Goal: Task Accomplishment & Management: Use online tool/utility

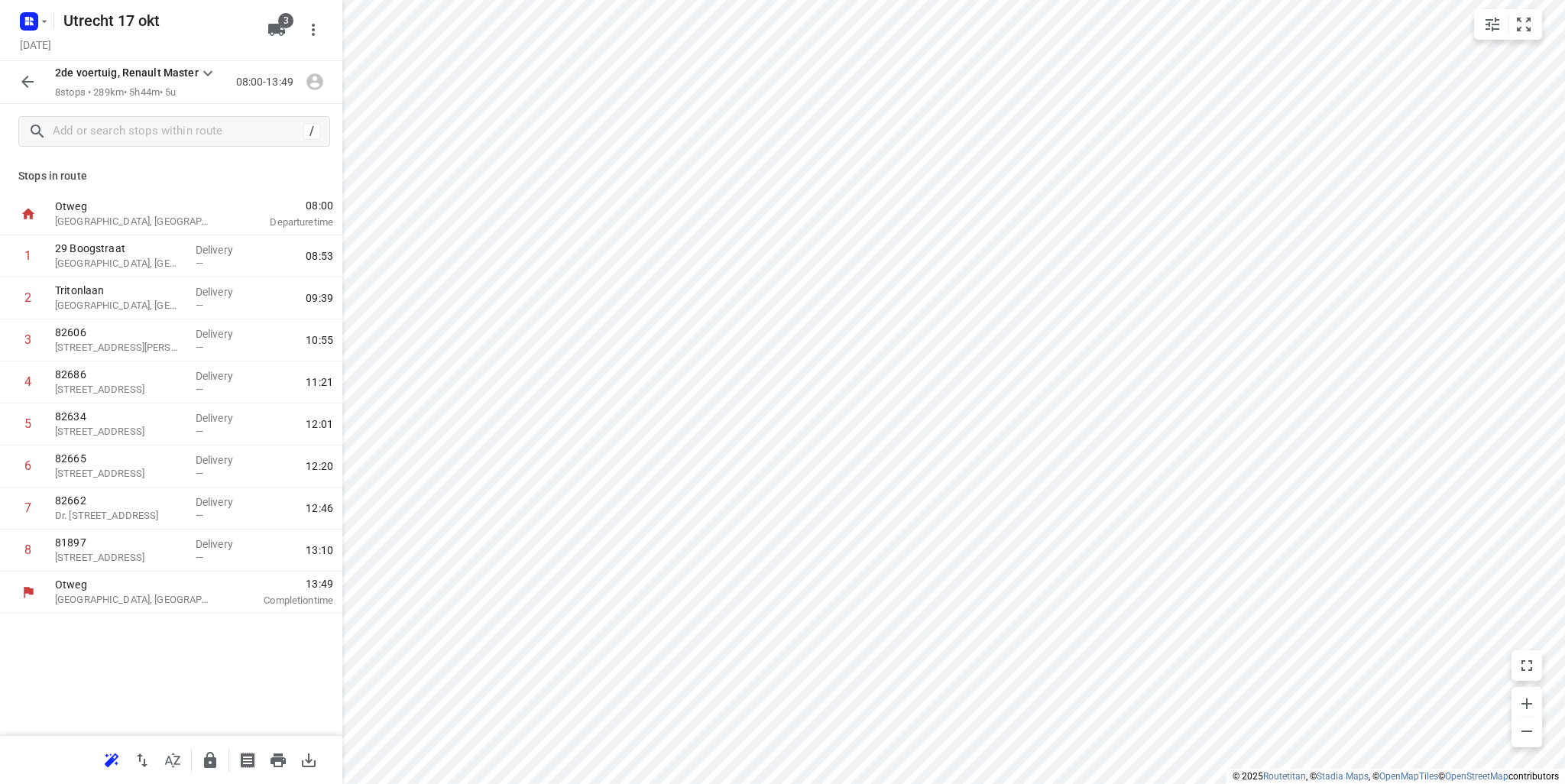
click at [33, 81] on icon "button" at bounding box center [28, 82] width 12 height 12
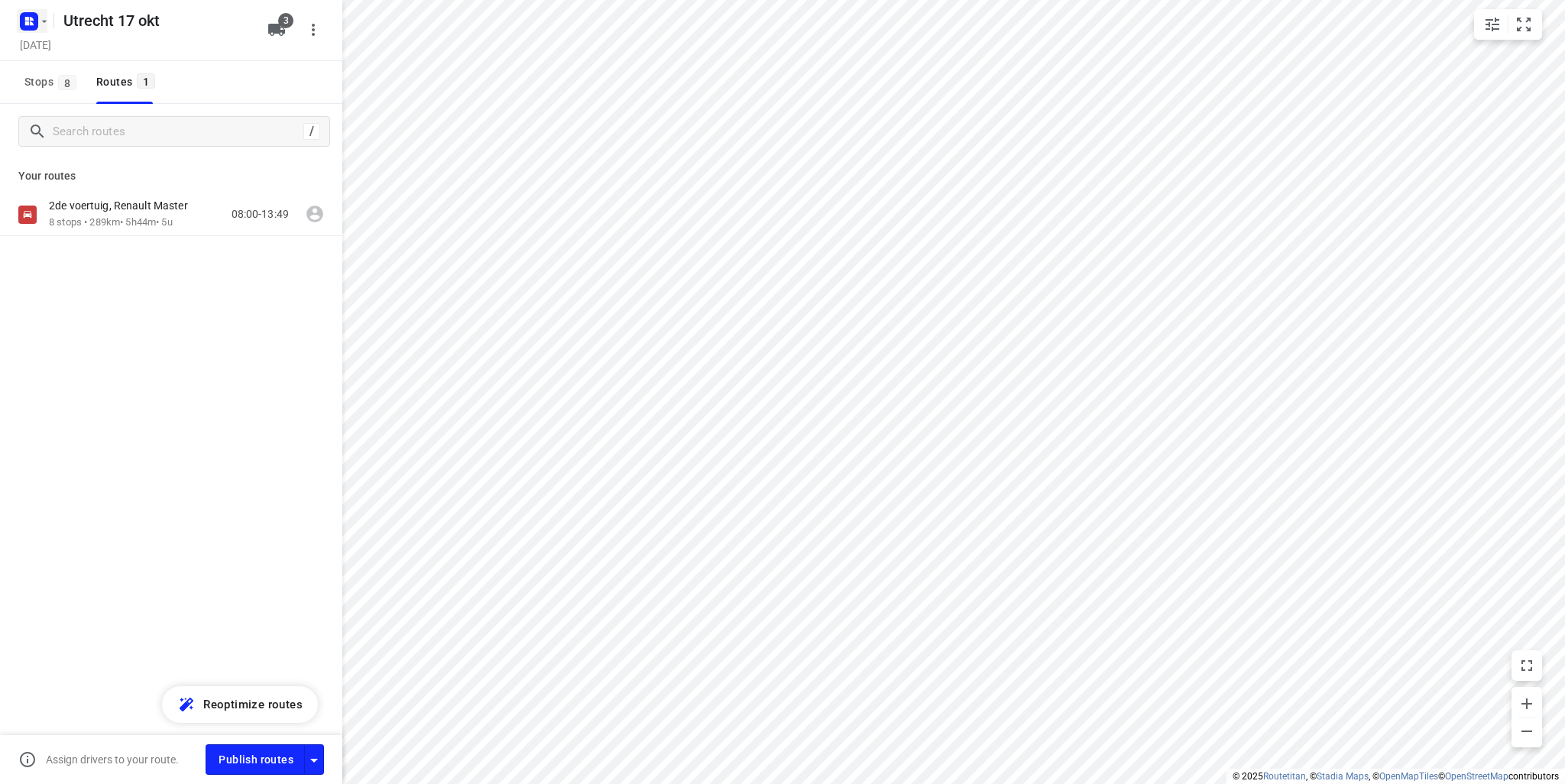
click at [43, 24] on icon "button" at bounding box center [44, 22] width 12 height 12
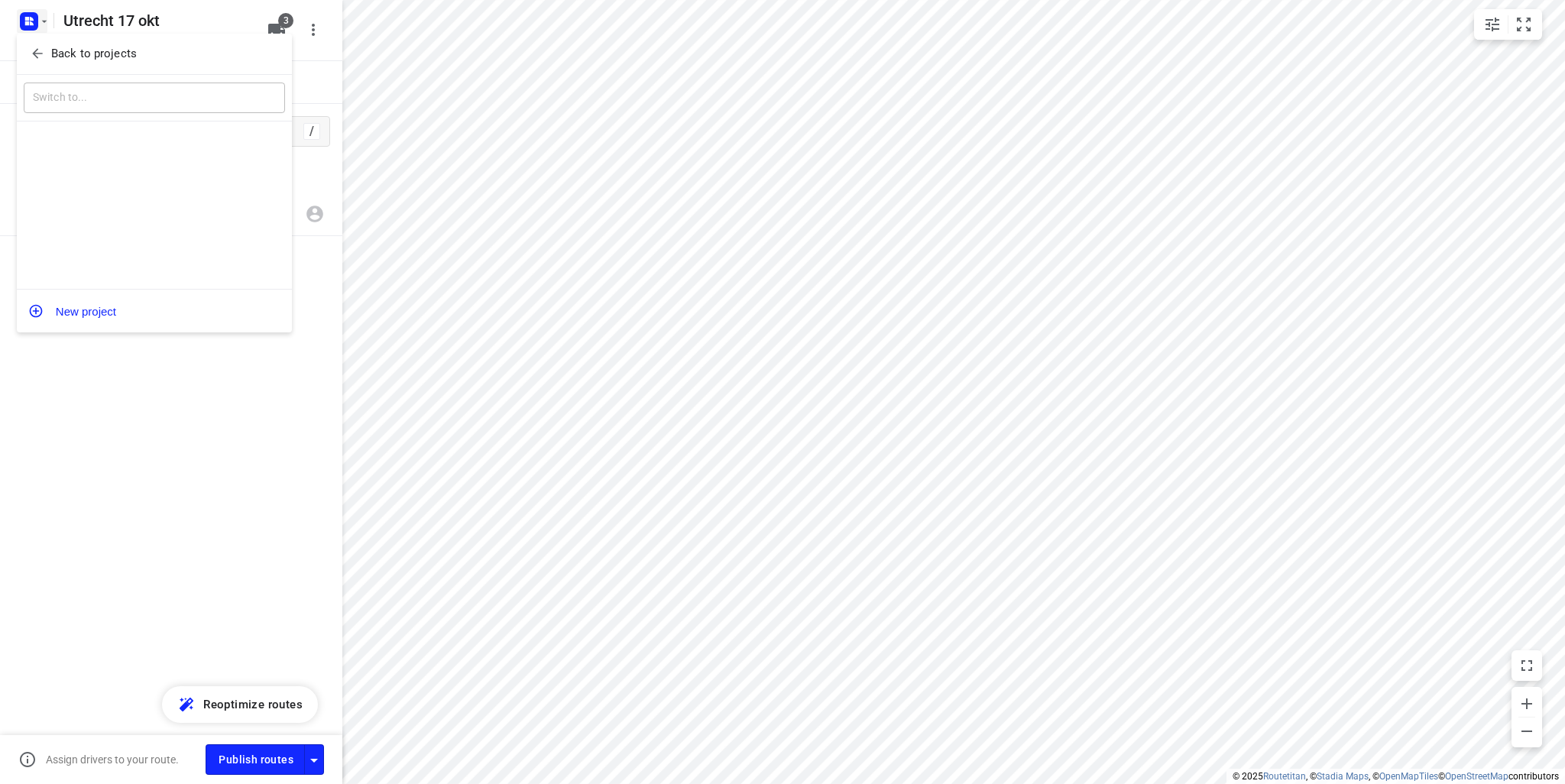
click at [44, 52] on icon "button" at bounding box center [38, 53] width 16 height 16
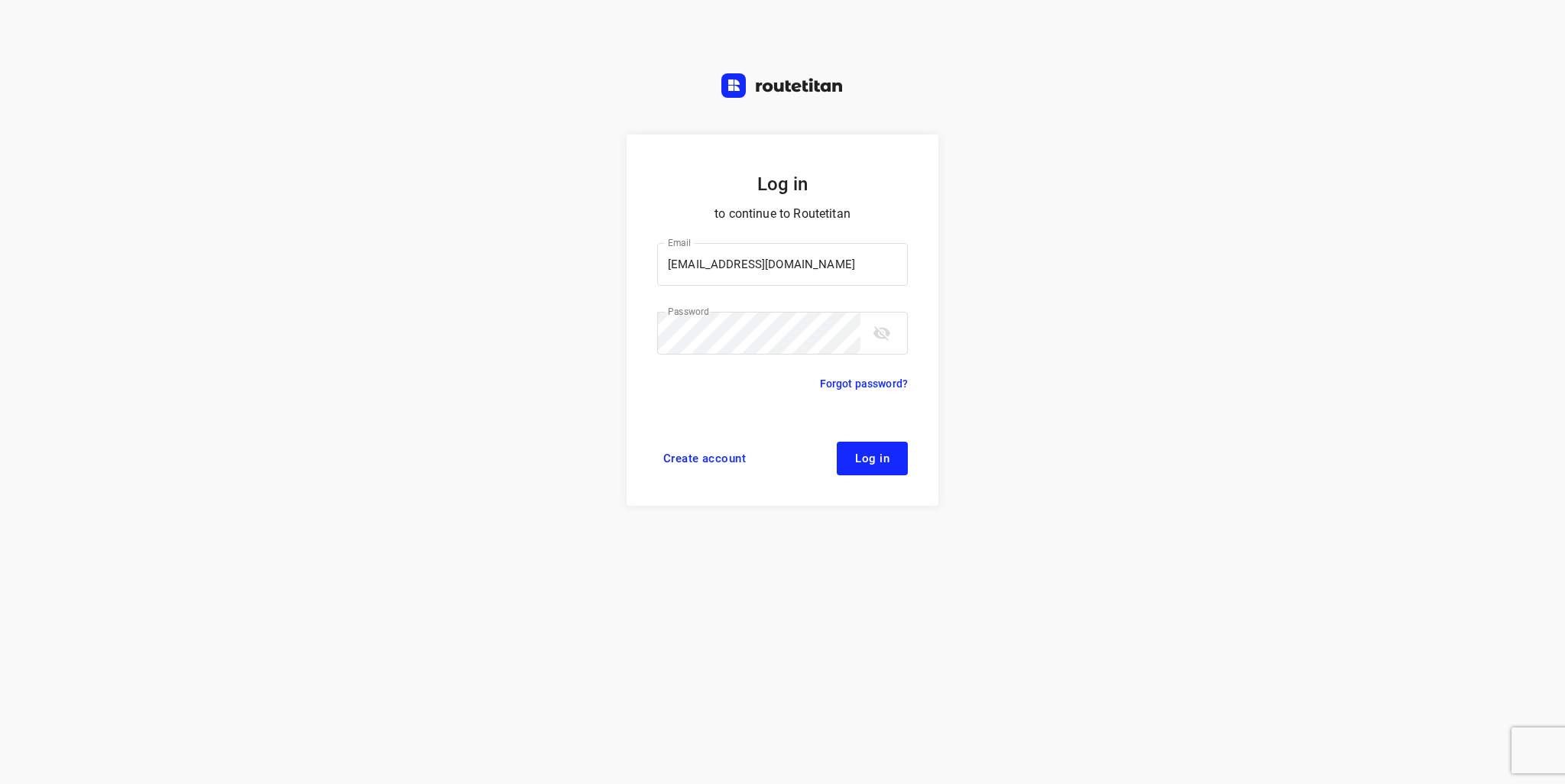
click at [874, 457] on span "Log in" at bounding box center [872, 458] width 35 height 12
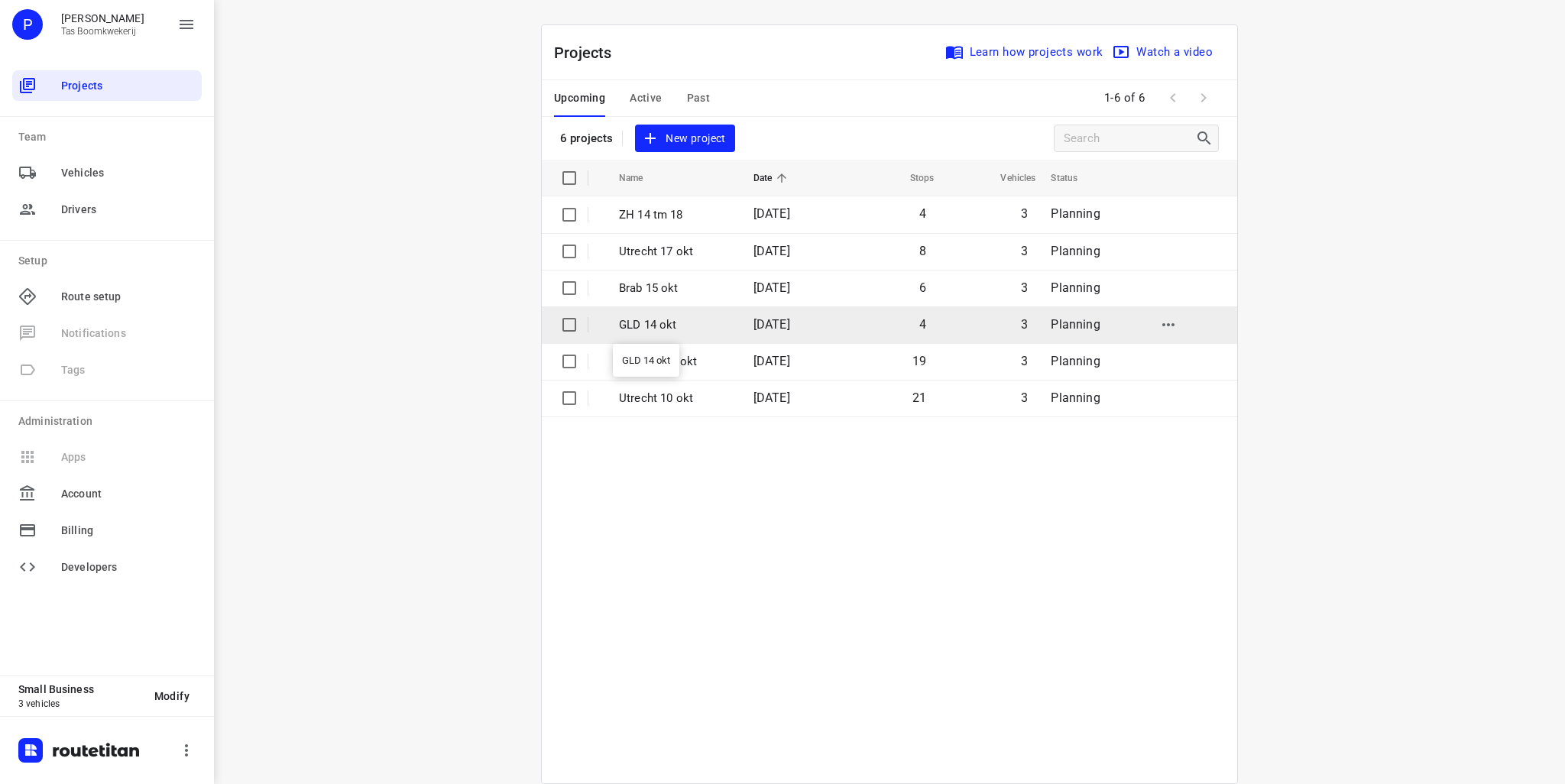
click at [646, 324] on p "GLD 14 okt" at bounding box center [675, 325] width 111 height 17
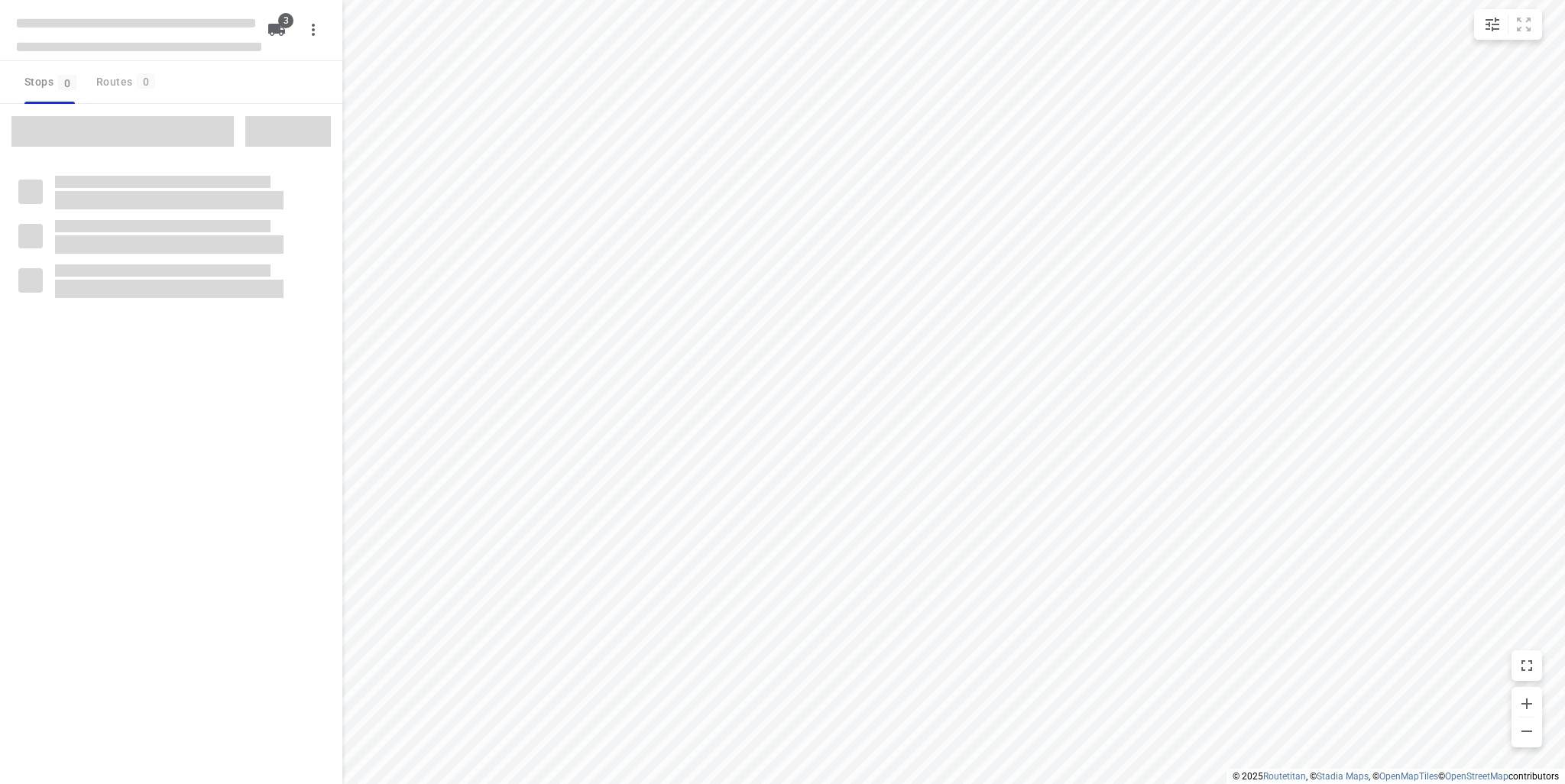
type input "distance"
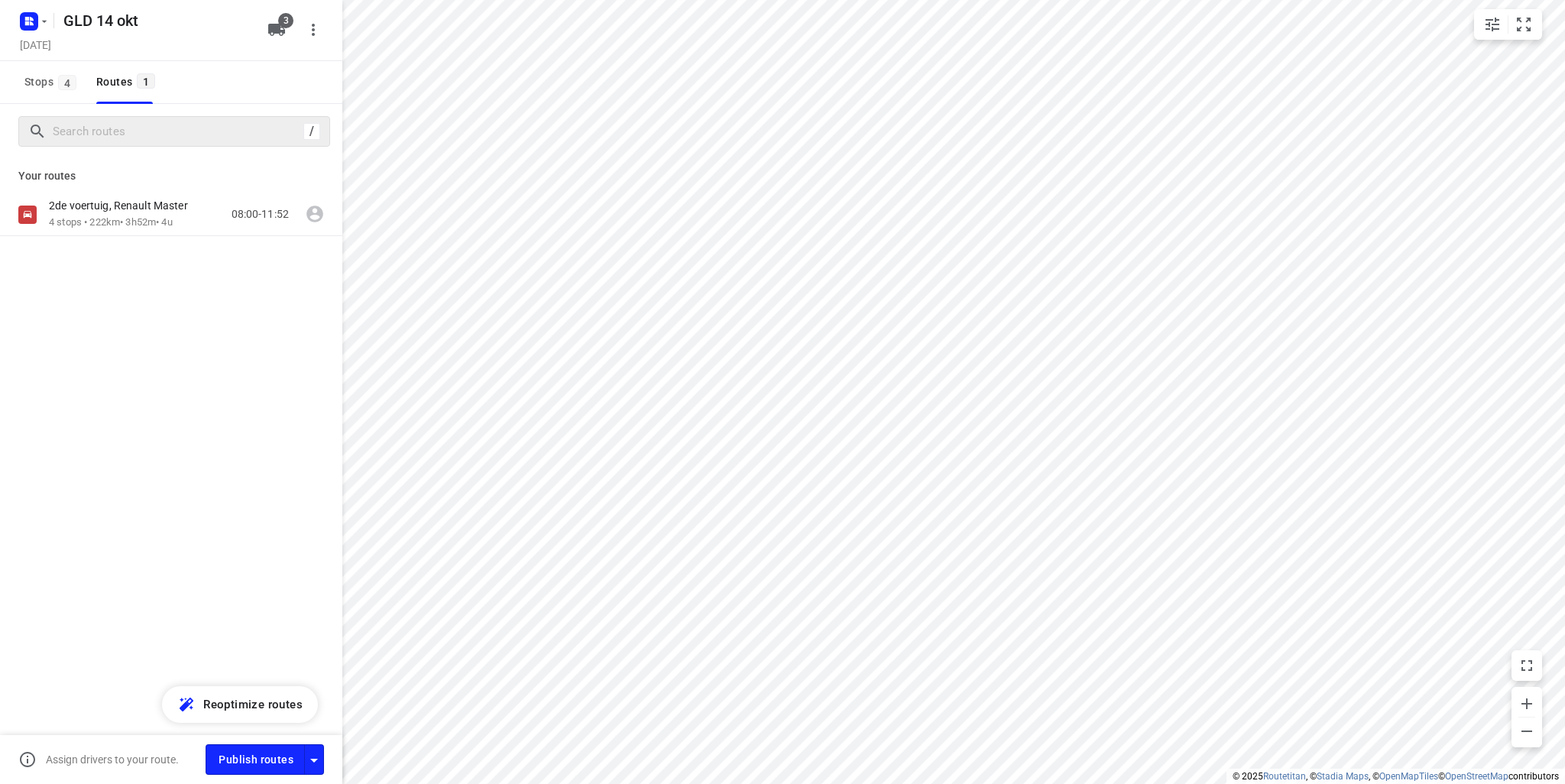
click at [155, 144] on div "/" at bounding box center [173, 131] width 311 height 30
click at [34, 77] on span "Stops 4" at bounding box center [53, 82] width 57 height 19
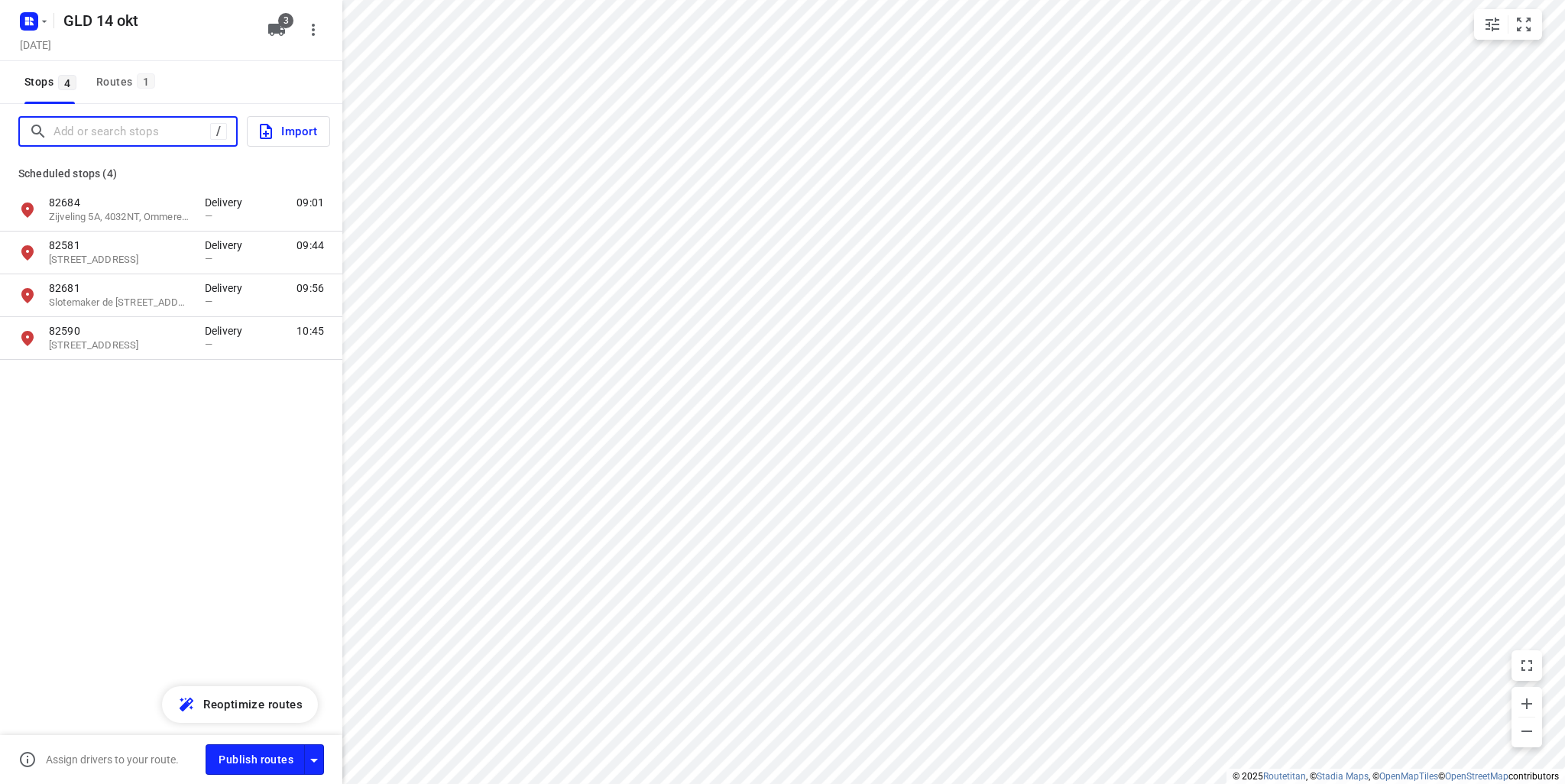
click at [104, 124] on input "Add or search stops" at bounding box center [132, 131] width 157 height 23
paste input "Appelhof 1"
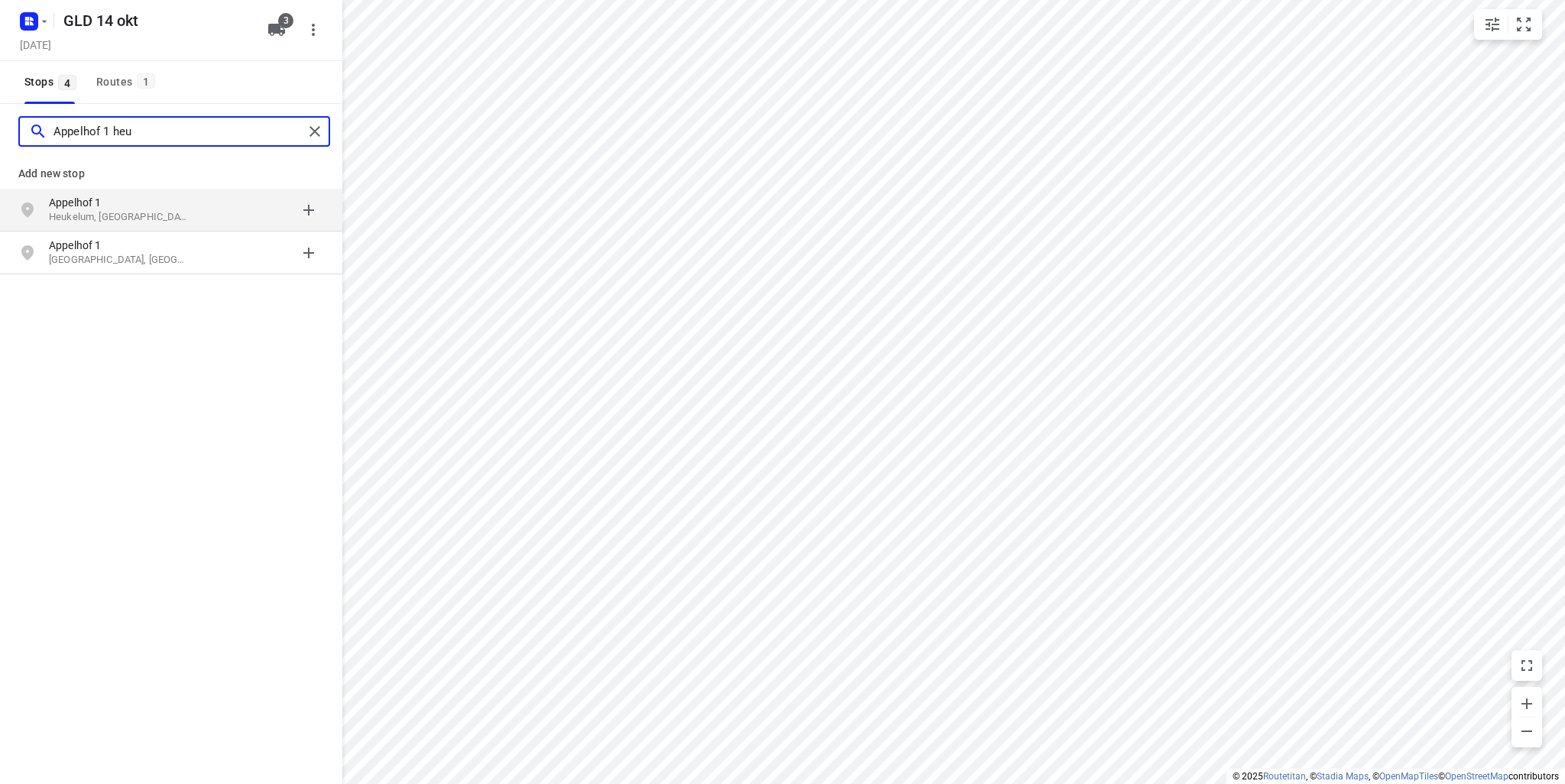
type input "Appelhof 1 heu"
click at [110, 210] on p "Heukelum, Nederland" at bounding box center [119, 217] width 141 height 15
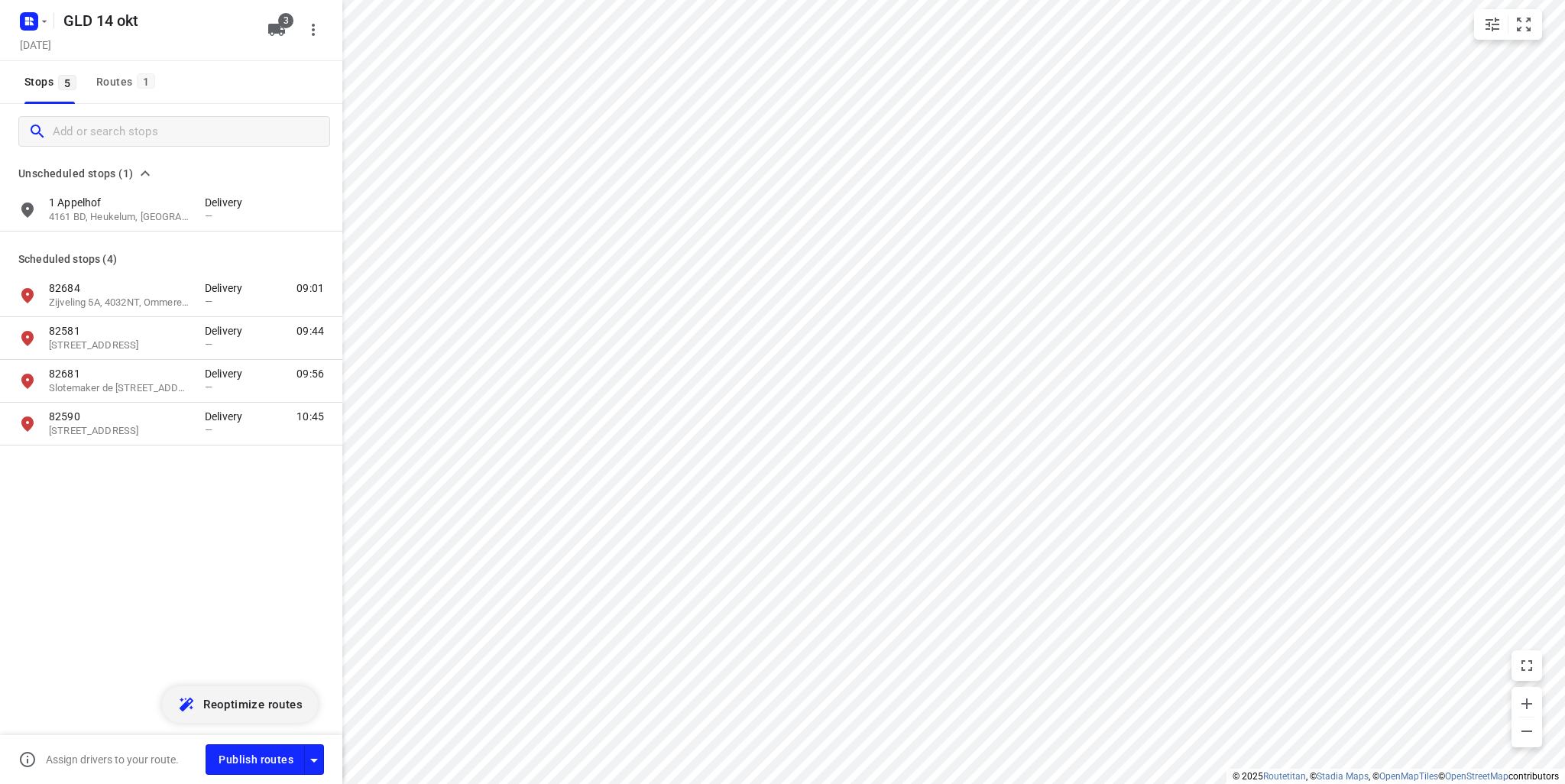
click at [223, 698] on span "Reoptimize routes" at bounding box center [253, 704] width 99 height 20
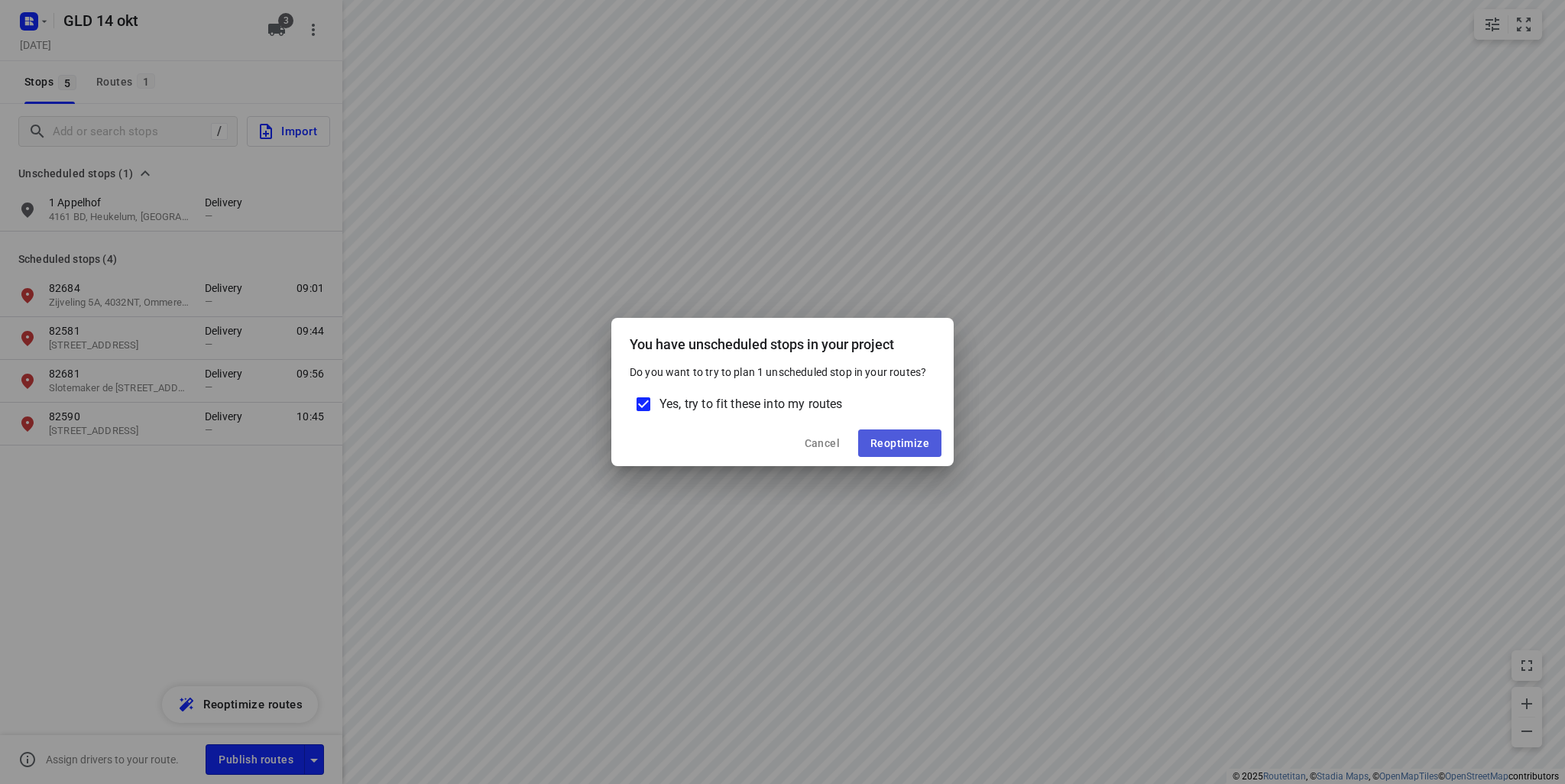
click at [905, 445] on span "Reoptimize" at bounding box center [900, 443] width 59 height 12
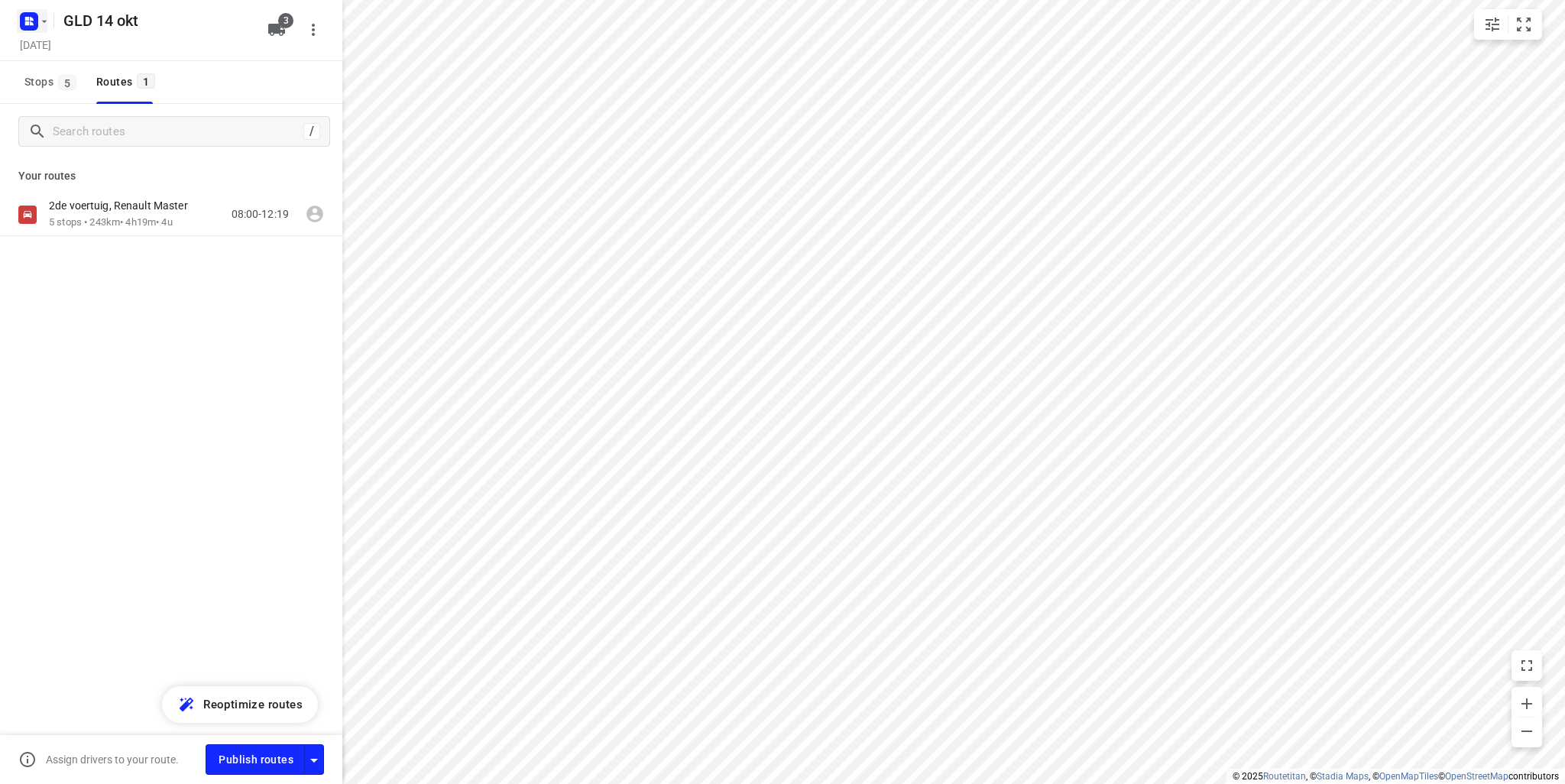
click at [43, 9] on button "button" at bounding box center [31, 22] width 30 height 24
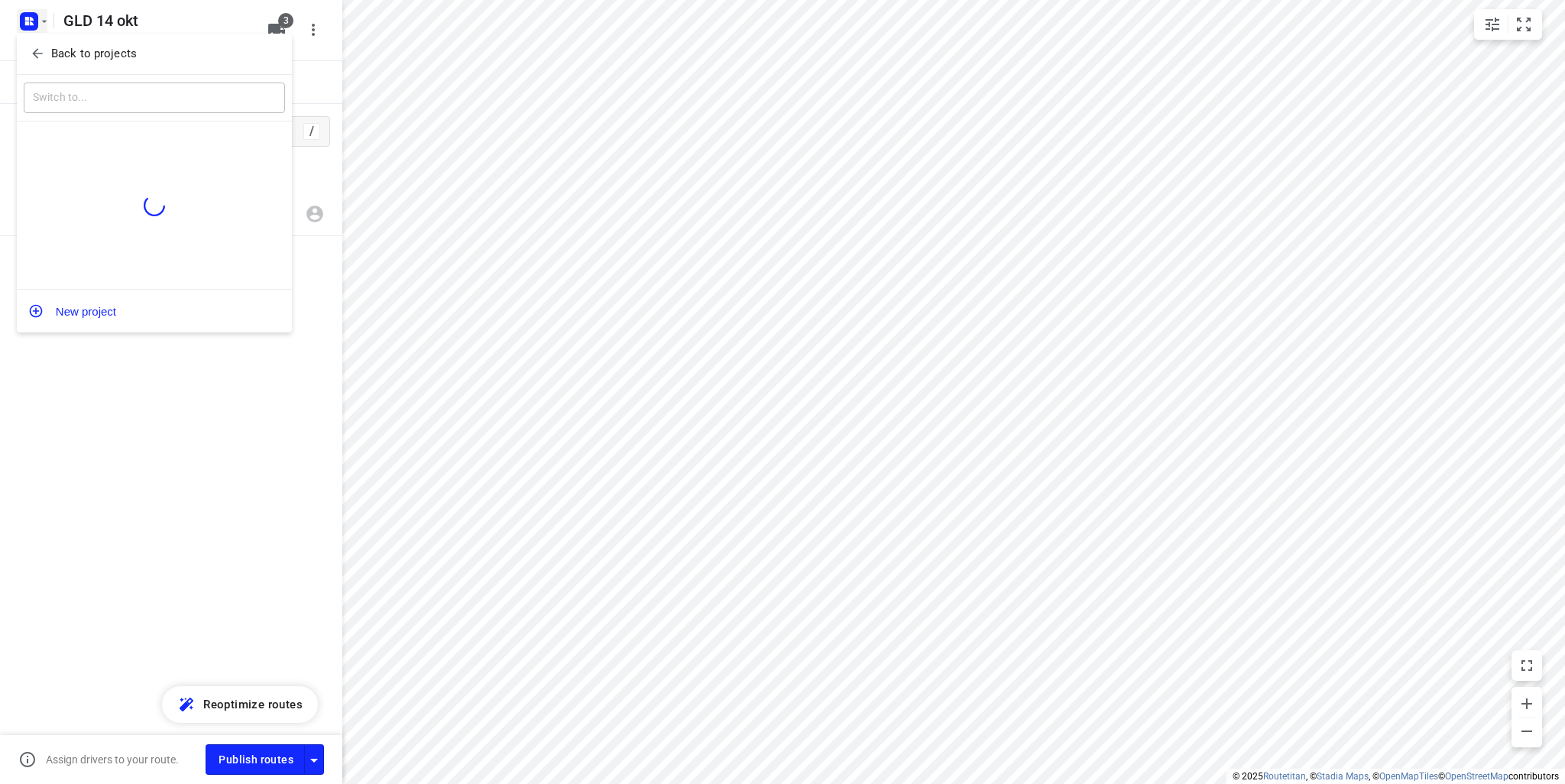
click at [70, 65] on button "Back to projects" at bounding box center [154, 53] width 261 height 25
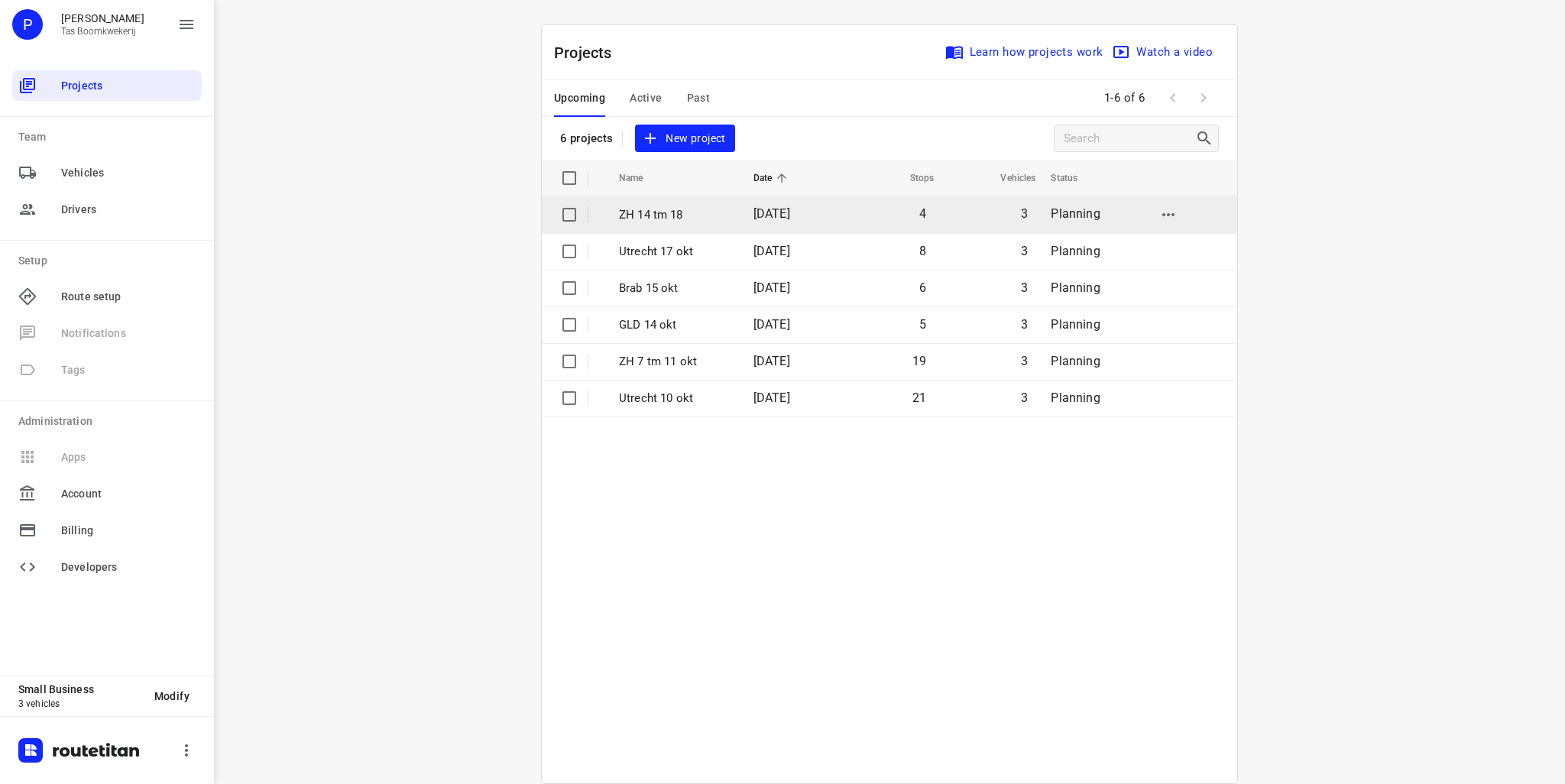
click at [619, 217] on p "ZH 14 tm 18" at bounding box center [675, 215] width 111 height 17
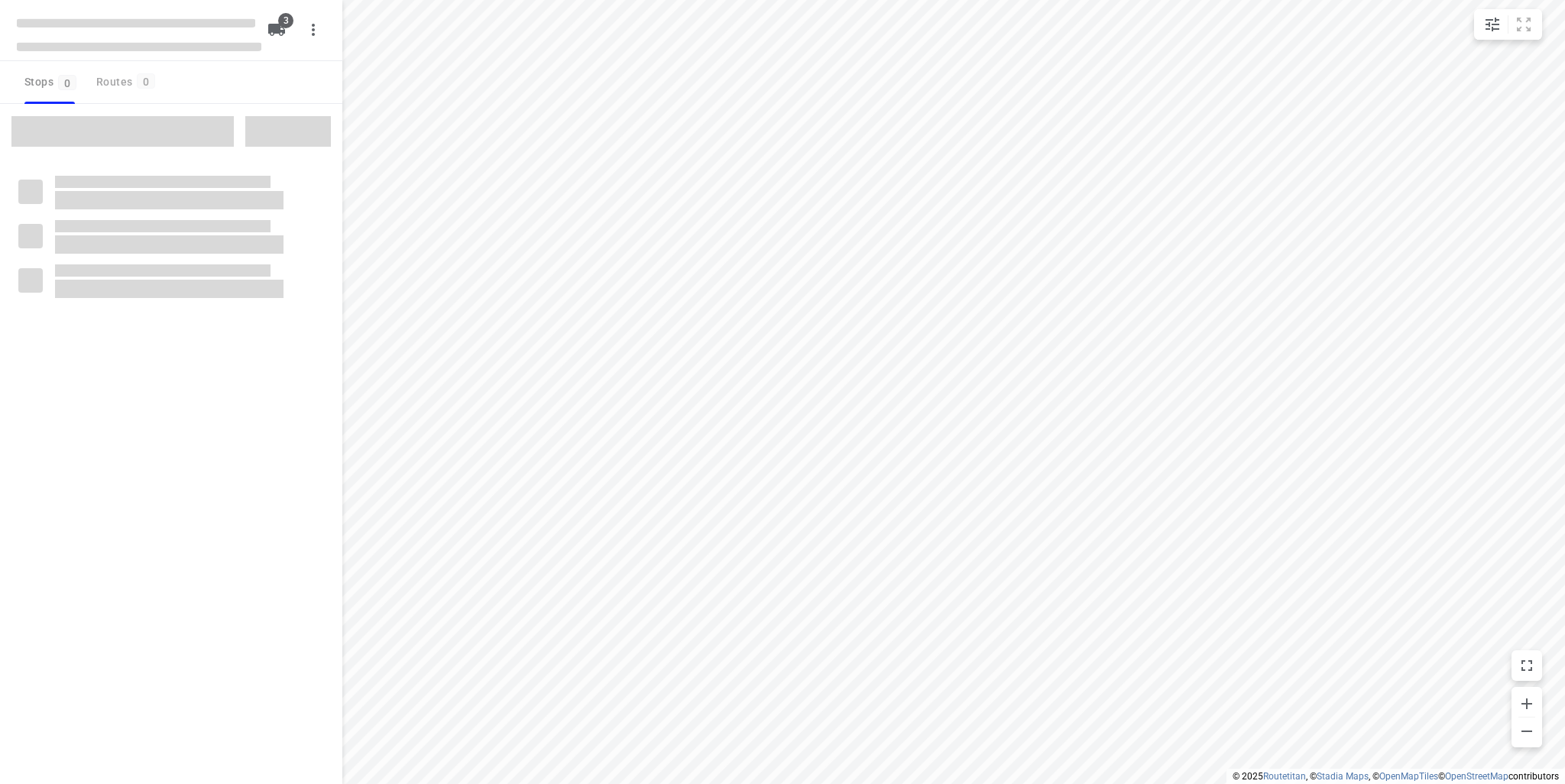
type input "distance"
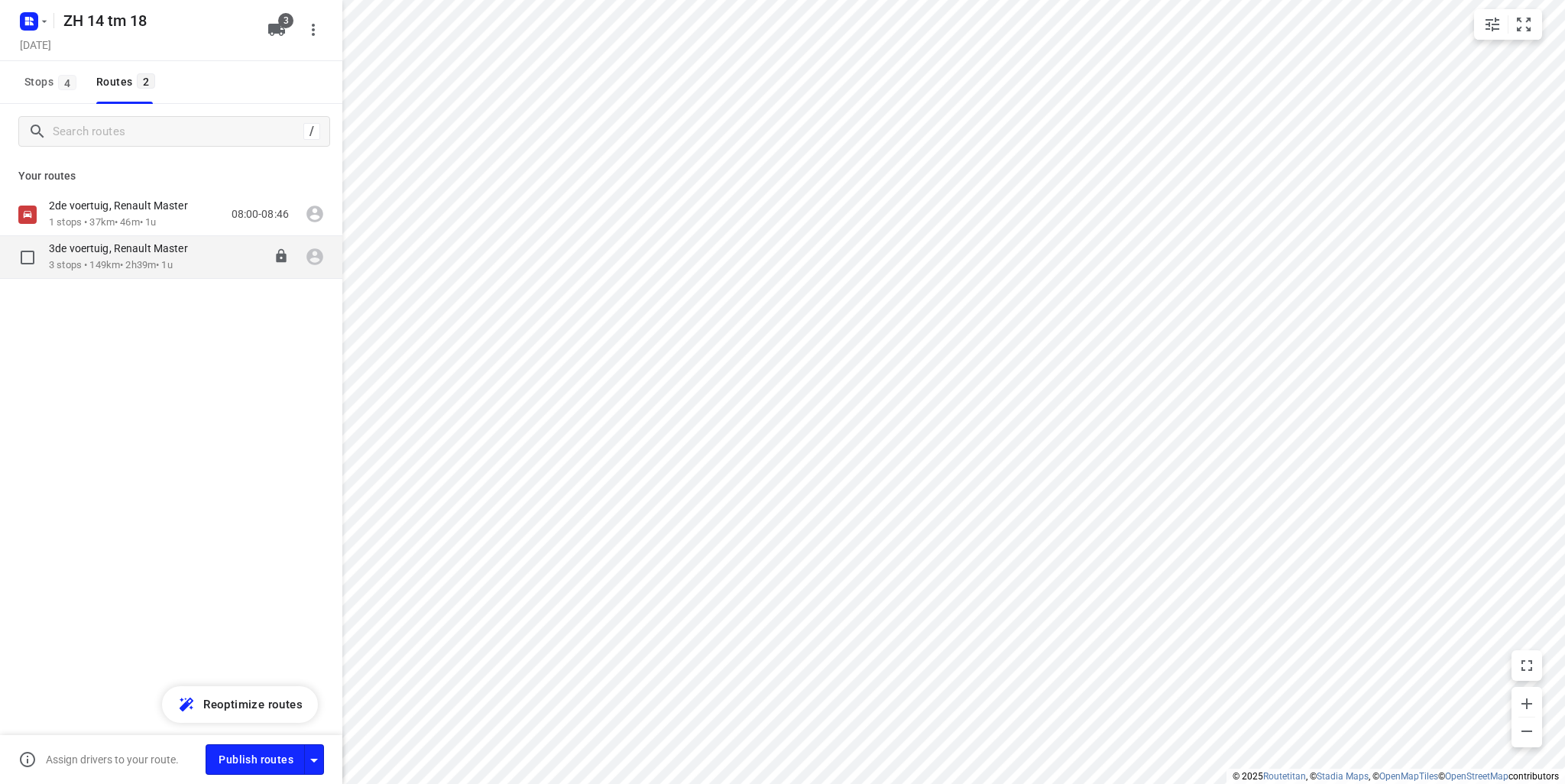
click at [132, 253] on p "3de voertuig, Renault Master" at bounding box center [123, 248] width 148 height 14
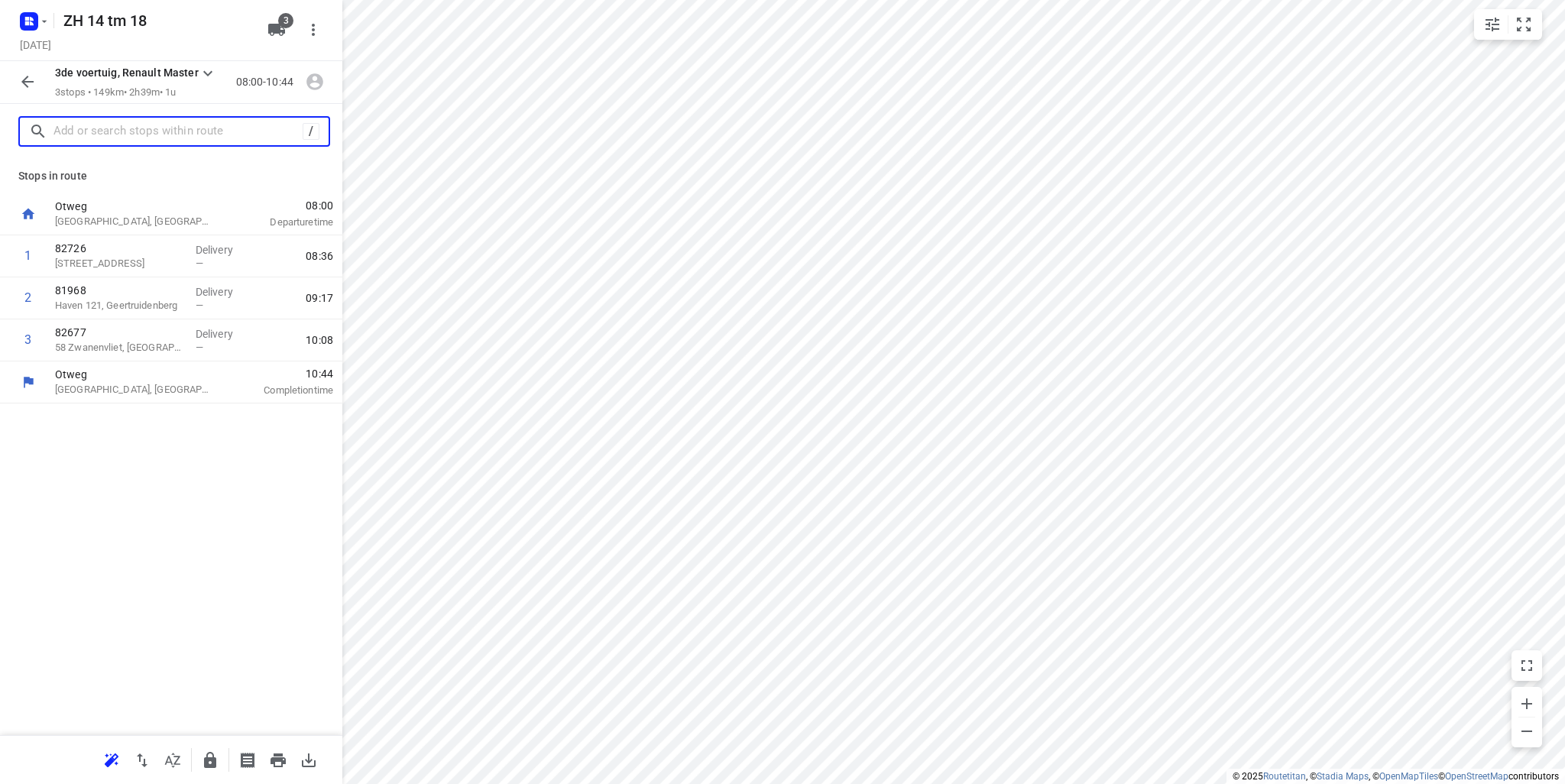
click at [127, 127] on input "text" at bounding box center [178, 131] width 249 height 23
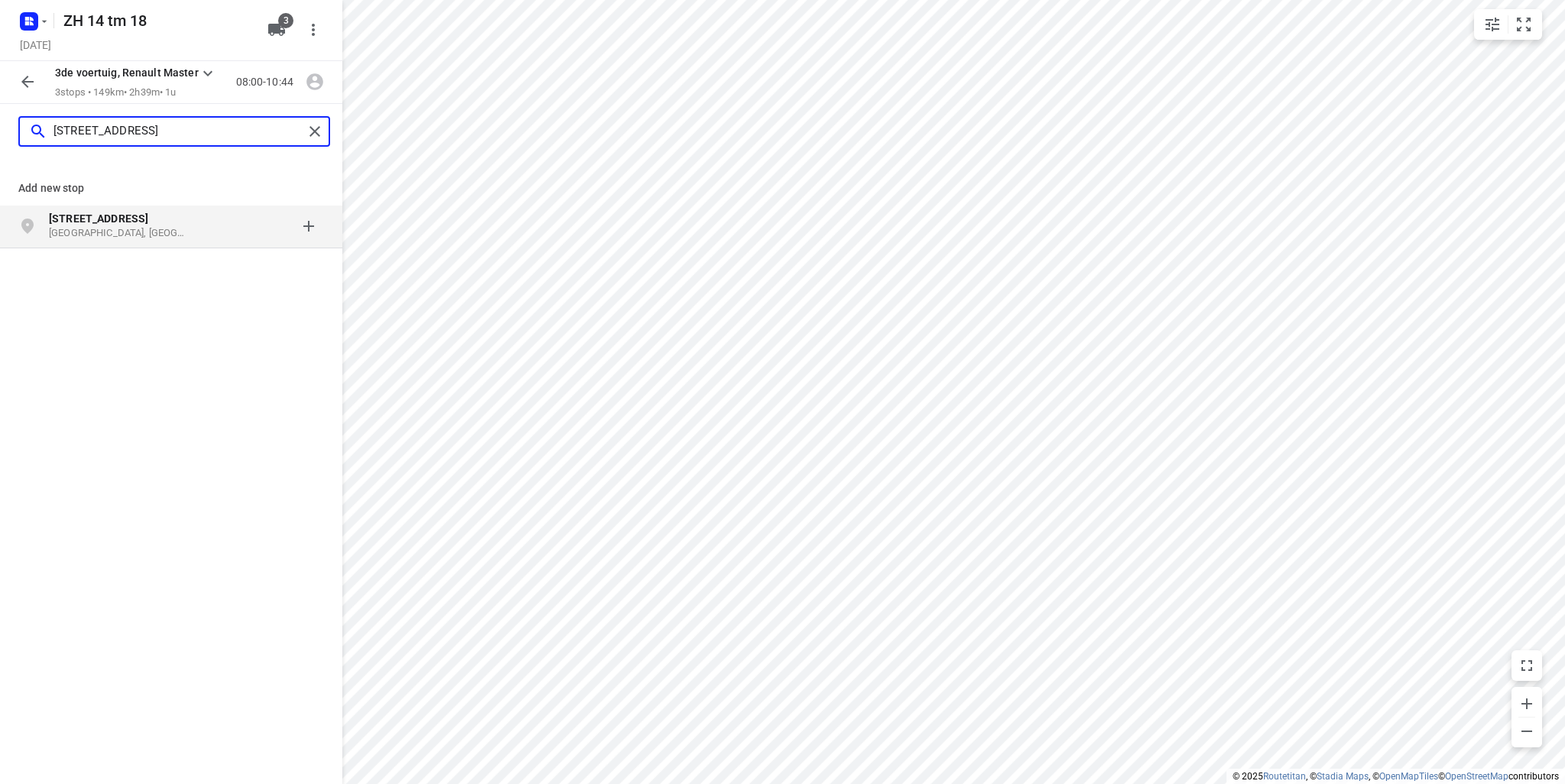
type input "kandelaarweg 150"
click at [114, 232] on p "Rotterdam, Nederland" at bounding box center [119, 233] width 141 height 15
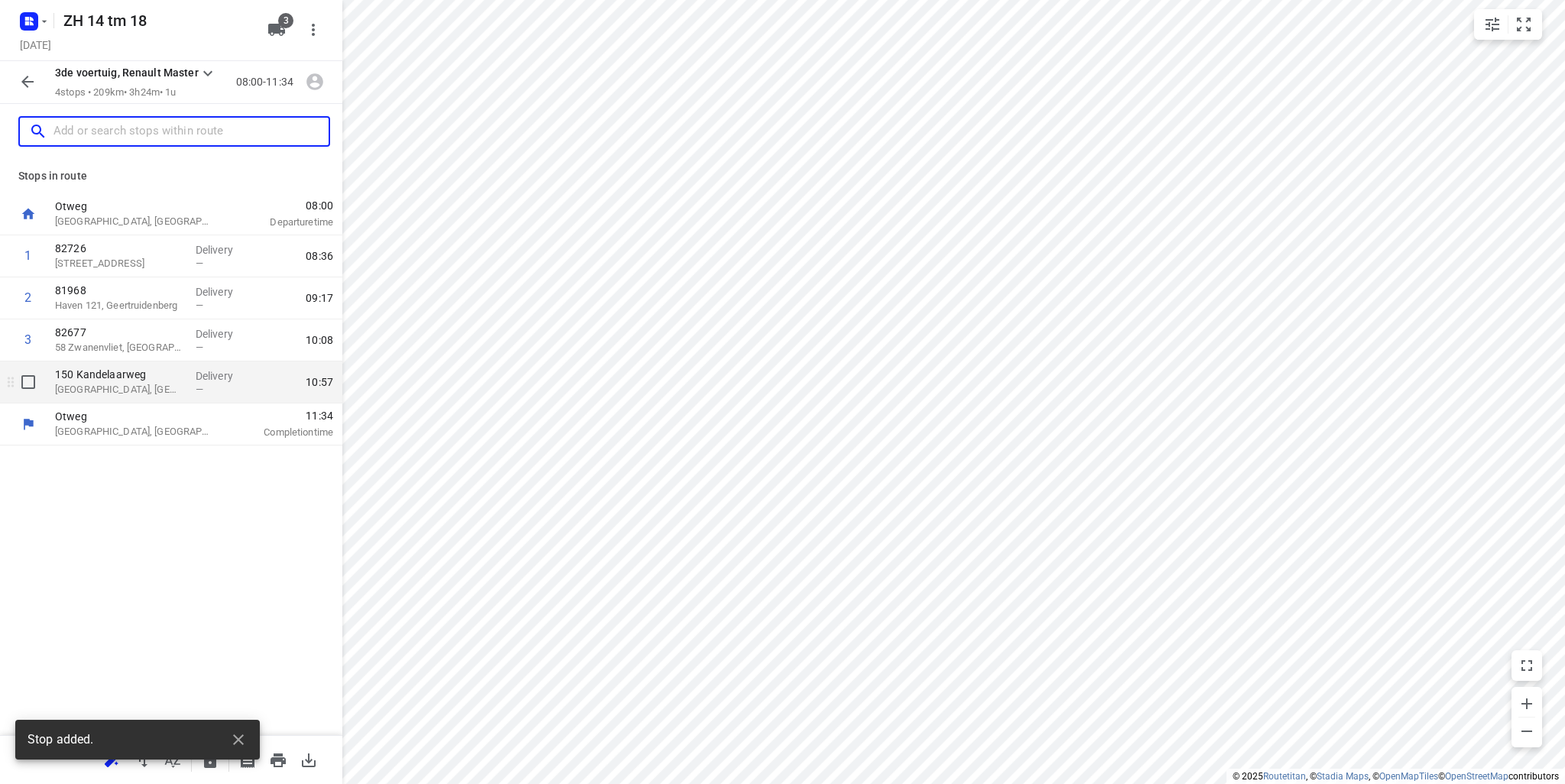
click at [145, 383] on p "Rotterdam, Netherlands" at bounding box center [119, 390] width 129 height 16
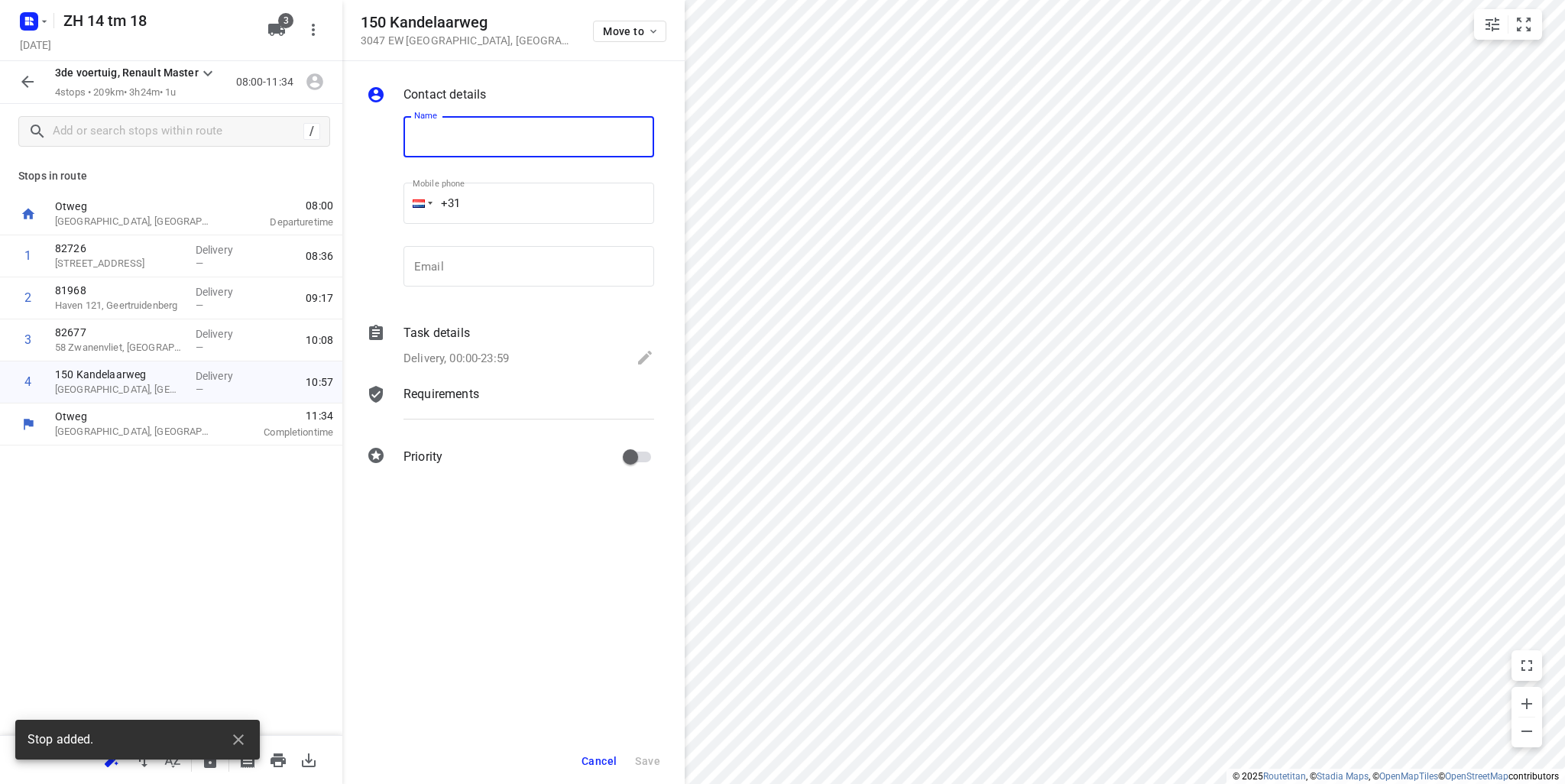
click at [490, 132] on input "text" at bounding box center [529, 137] width 251 height 41
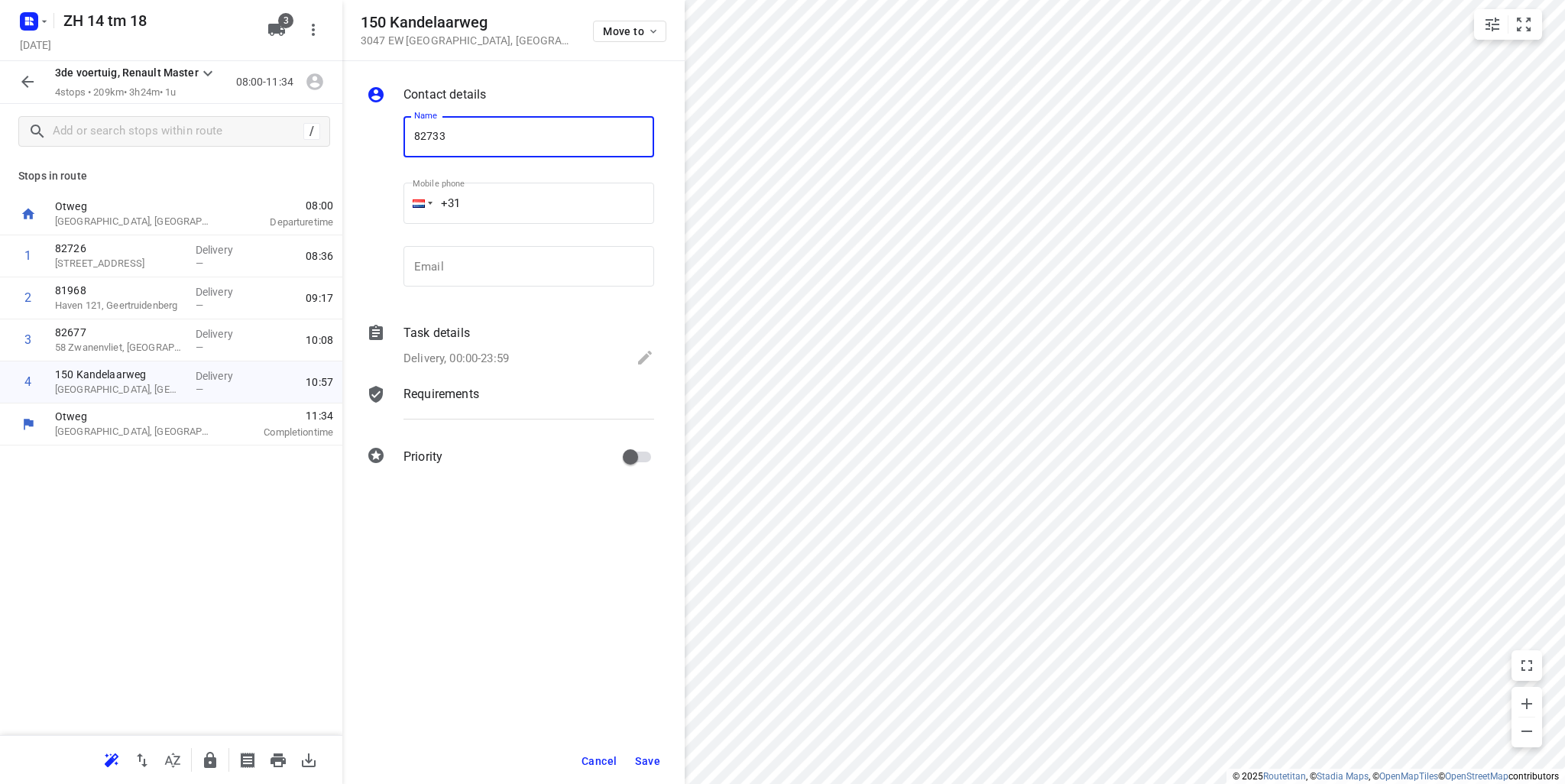
type input "82733"
click at [657, 764] on span "Save" at bounding box center [647, 761] width 25 height 12
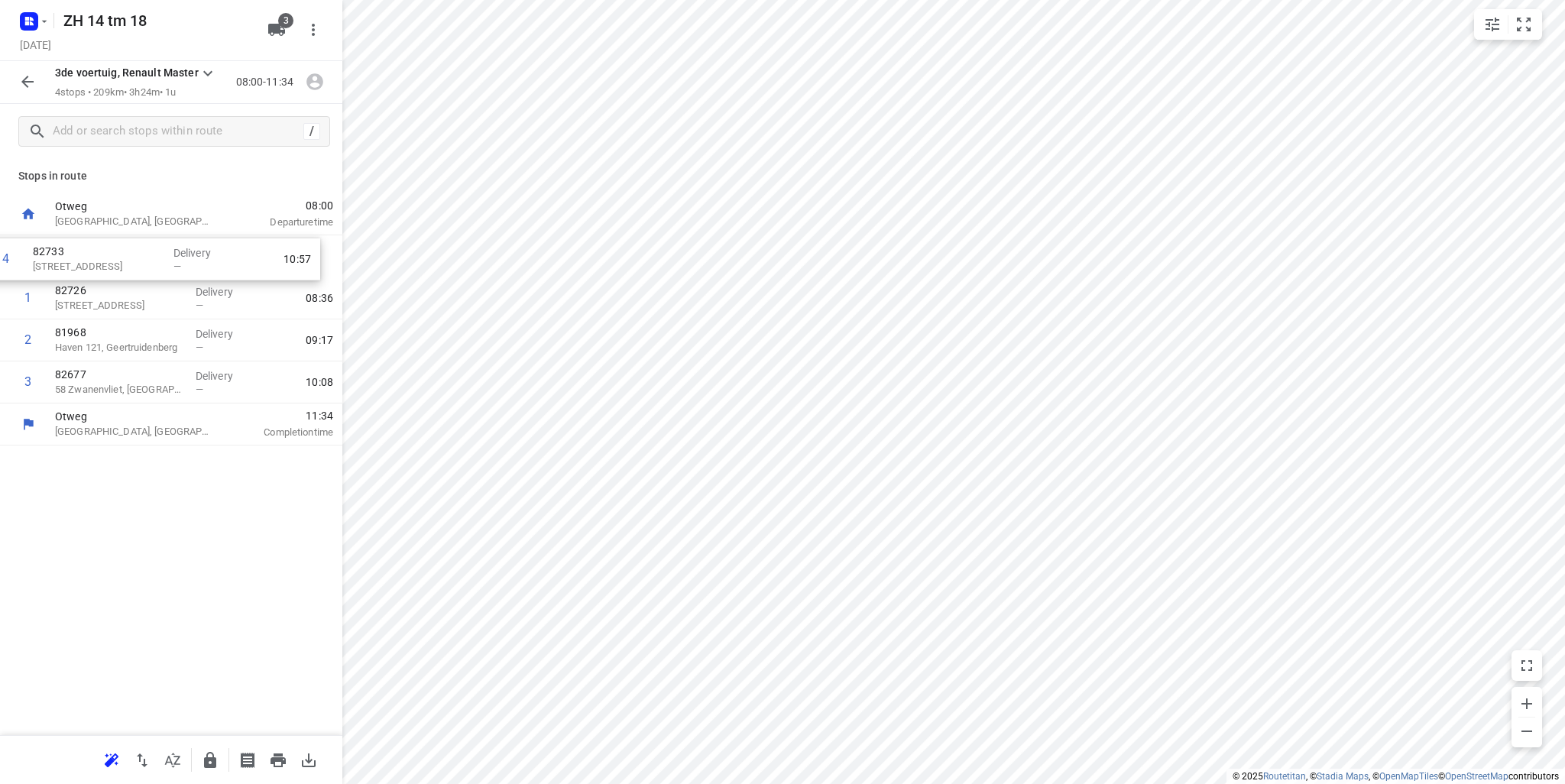
drag, startPoint x: 177, startPoint y: 398, endPoint x: 151, endPoint y: 267, distance: 133.6
click at [151, 267] on div "1 82726 55 Dubbeldreef, Dordrecht Delivery — 08:36 2 81968 Haven 121, Geertruid…" at bounding box center [171, 319] width 343 height 168
click at [51, 13] on div "ZH 14 tm 18" at bounding box center [135, 19] width 244 height 28
click at [44, 22] on icon "button" at bounding box center [44, 22] width 12 height 12
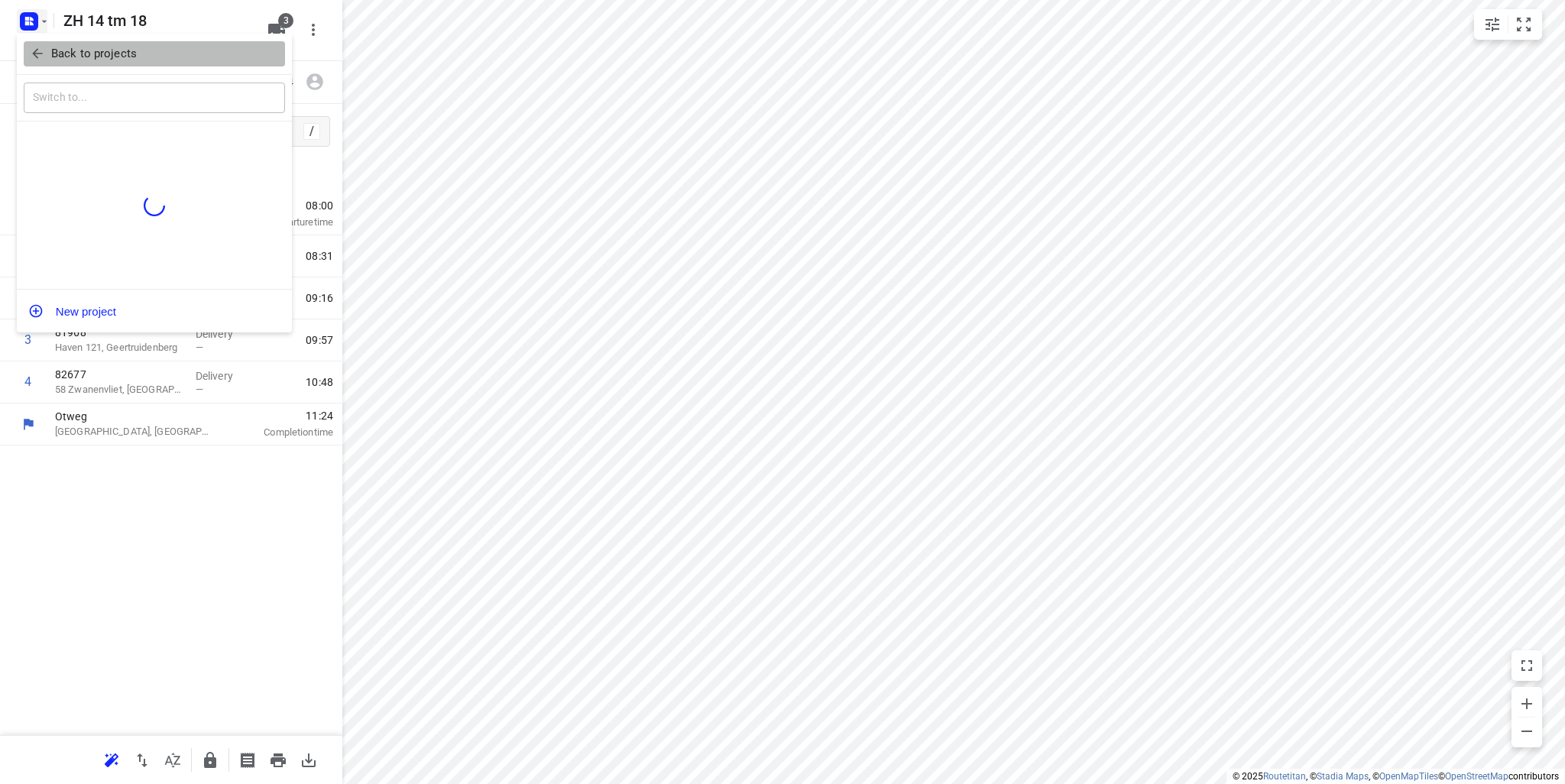
click at [59, 49] on p "Back to projects" at bounding box center [93, 53] width 85 height 17
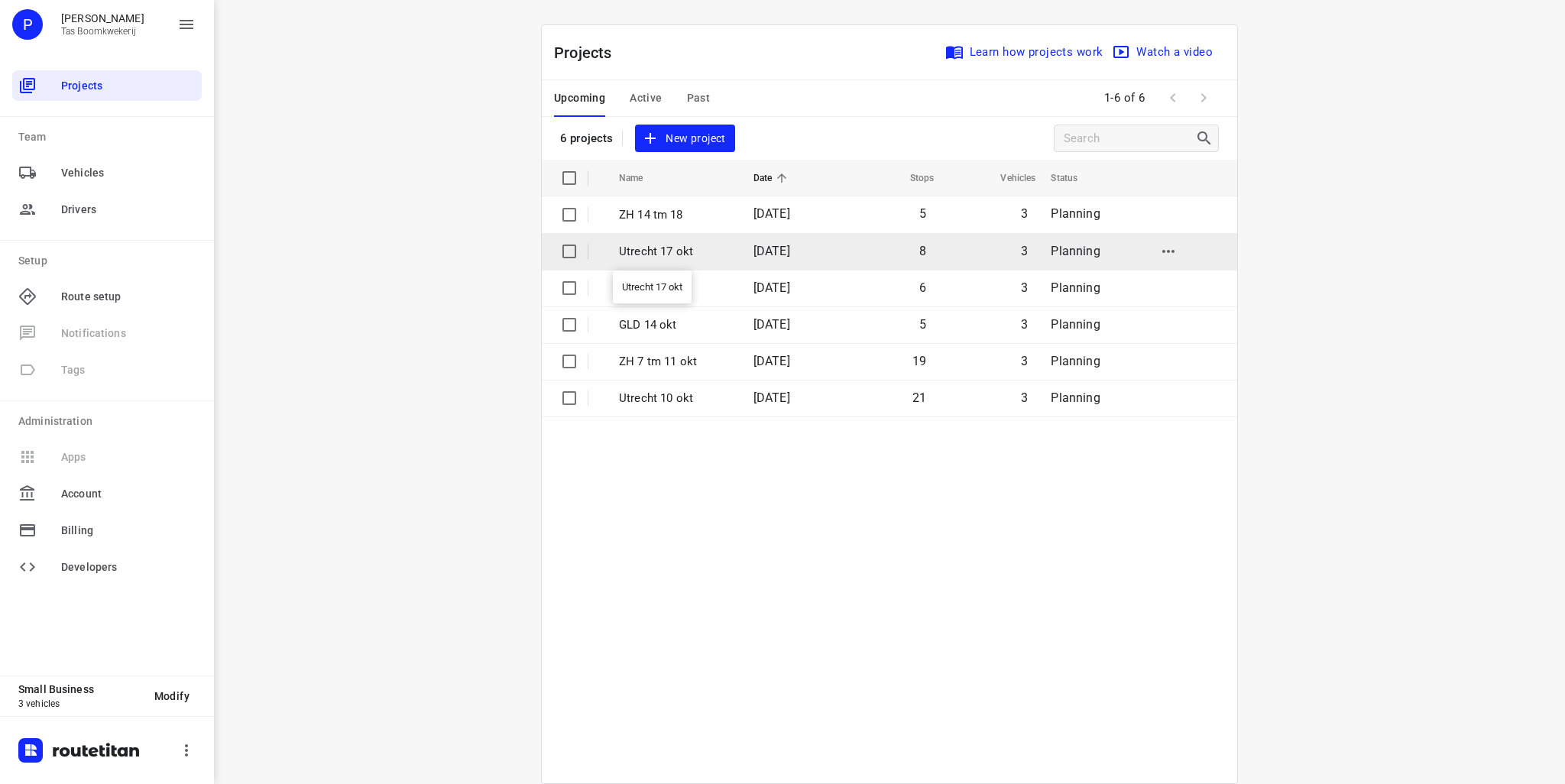
click at [659, 256] on p "Utrecht 17 okt" at bounding box center [675, 252] width 111 height 17
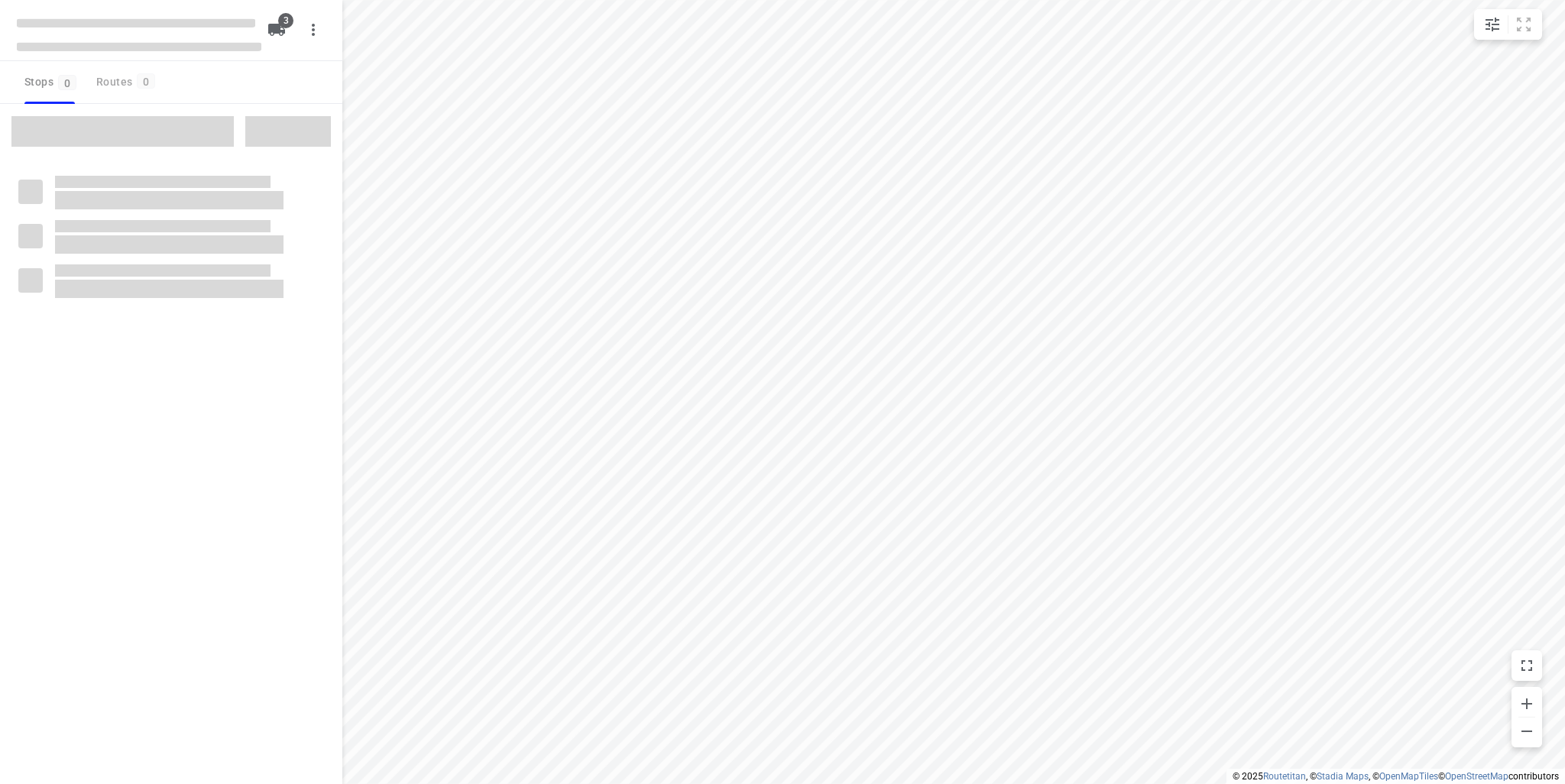
type input "distance"
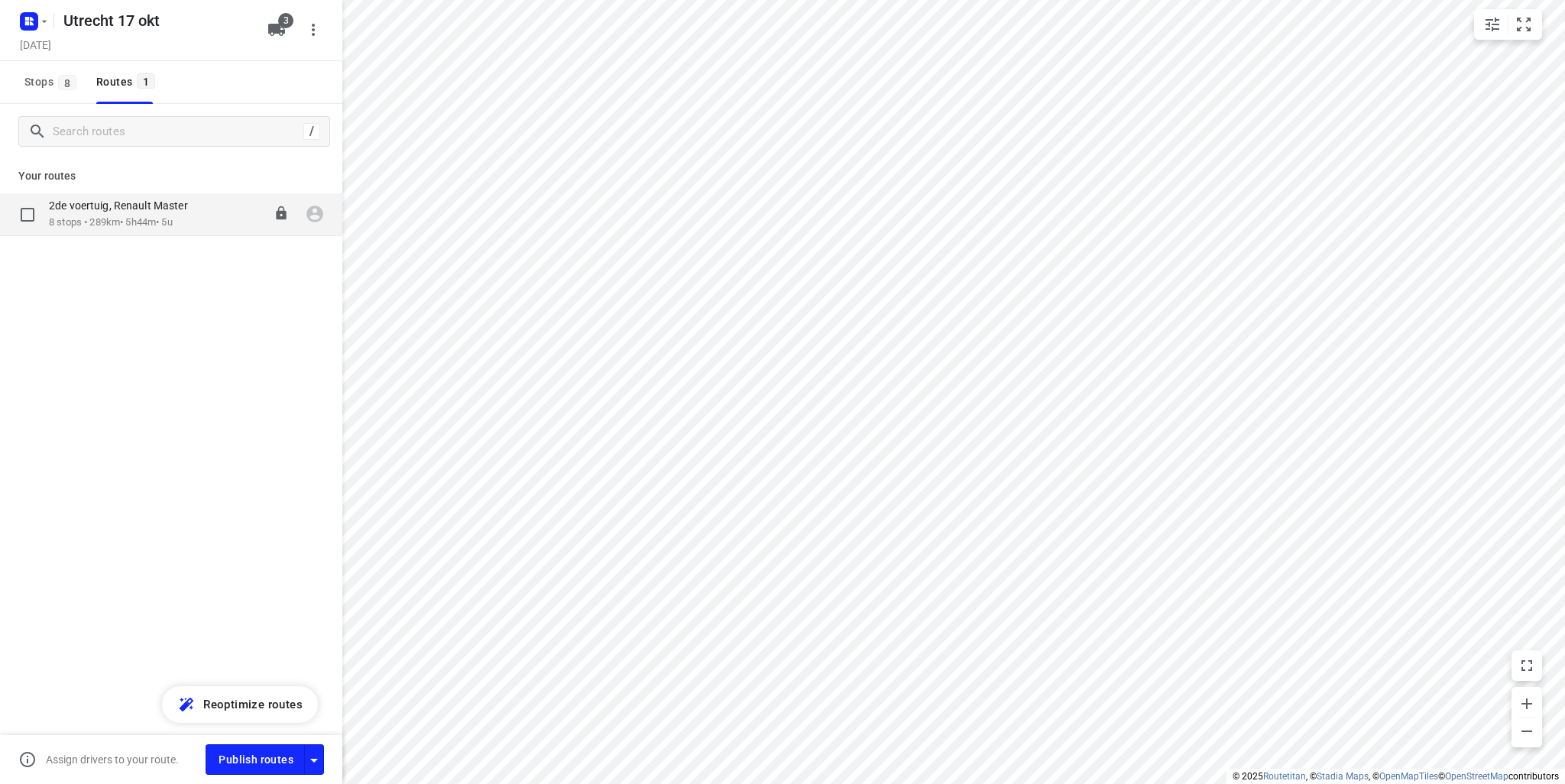
click at [122, 198] on p "2de voertuig, Renault Master" at bounding box center [123, 205] width 148 height 14
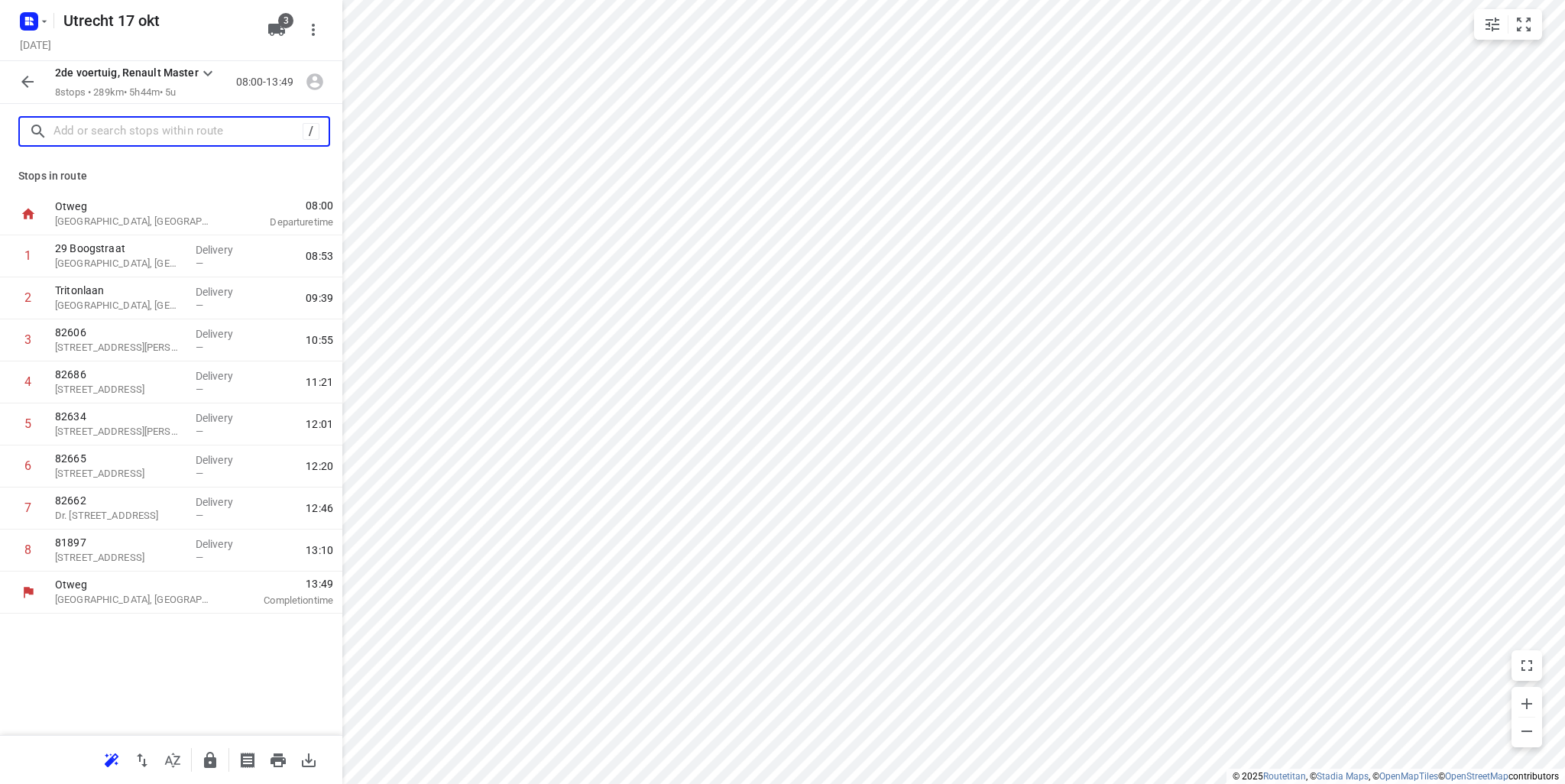
click at [154, 141] on input "text" at bounding box center [178, 131] width 249 height 23
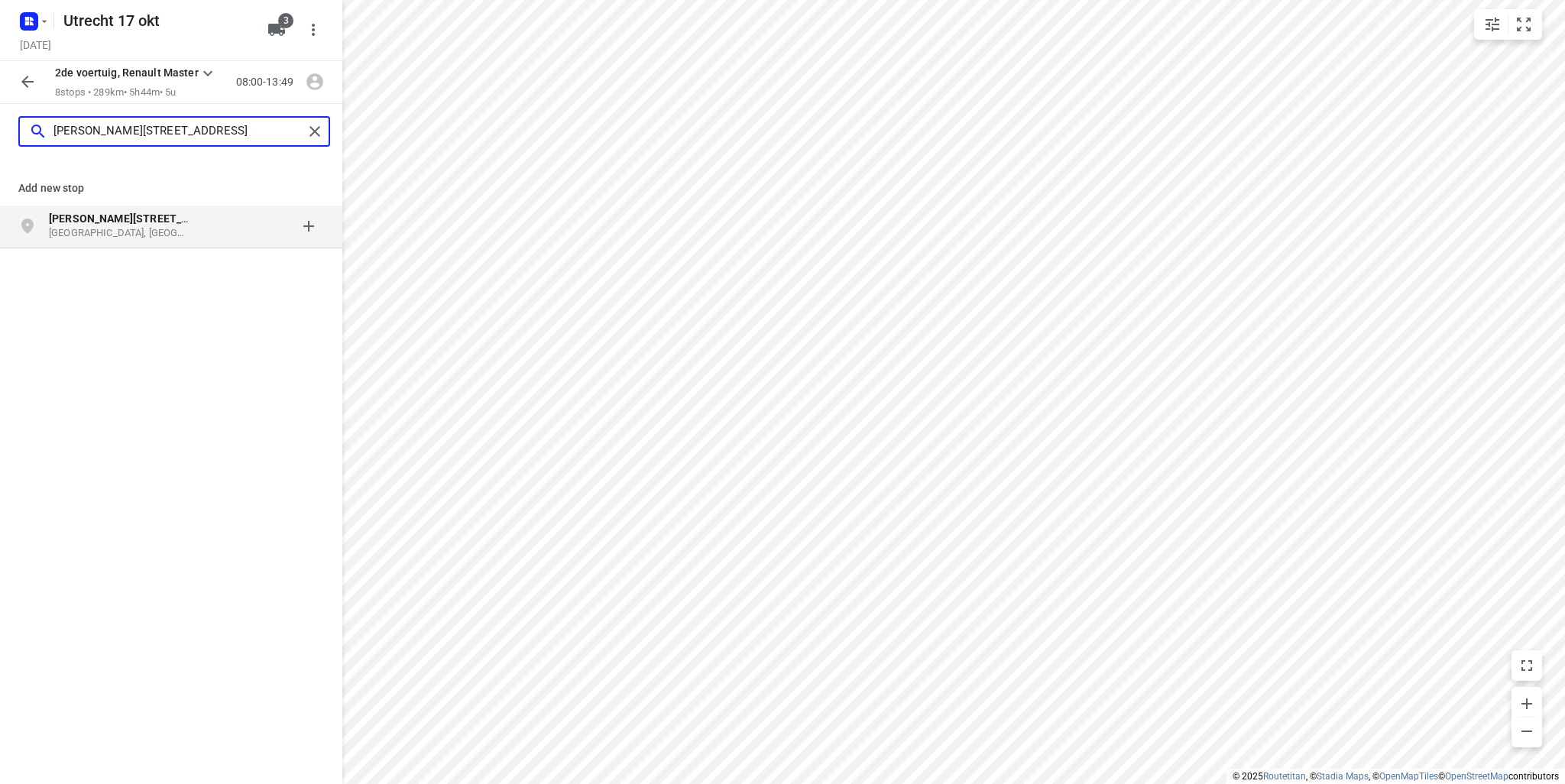
type input "buster keatonstraat 29"
click at [124, 241] on div "Buster Keatonstraat 29 Almere, Nederland" at bounding box center [127, 225] width 156 height 30
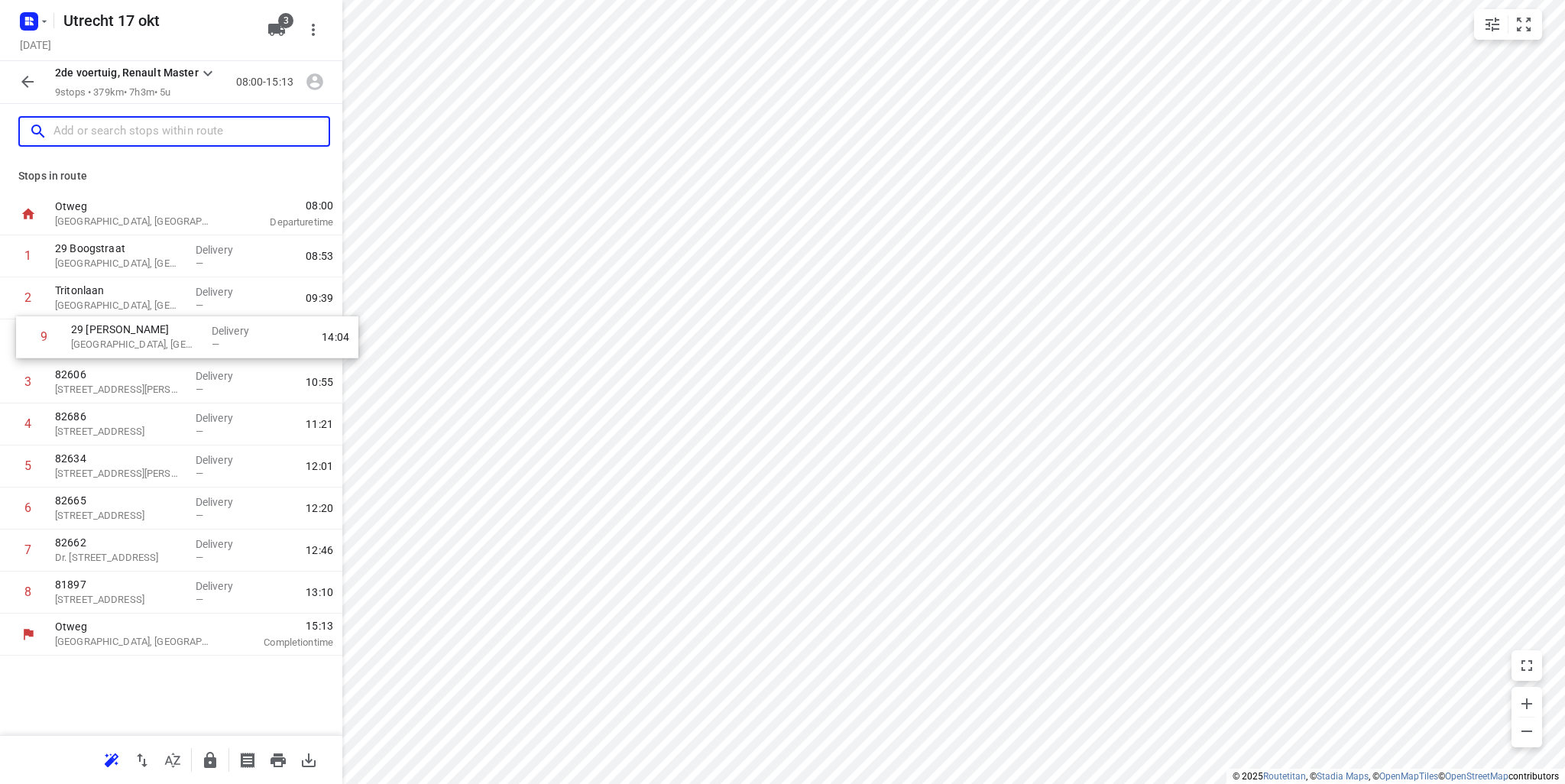
drag, startPoint x: 140, startPoint y: 605, endPoint x: 156, endPoint y: 340, distance: 265.5
click at [156, 340] on div "1 29 Boogstraat Haarlem, Netherlands Delivery — 08:53 2 Tritonlaan Heerhugowaar…" at bounding box center [171, 424] width 343 height 378
click at [97, 346] on p "Almere, Netherlands" at bounding box center [119, 348] width 129 height 16
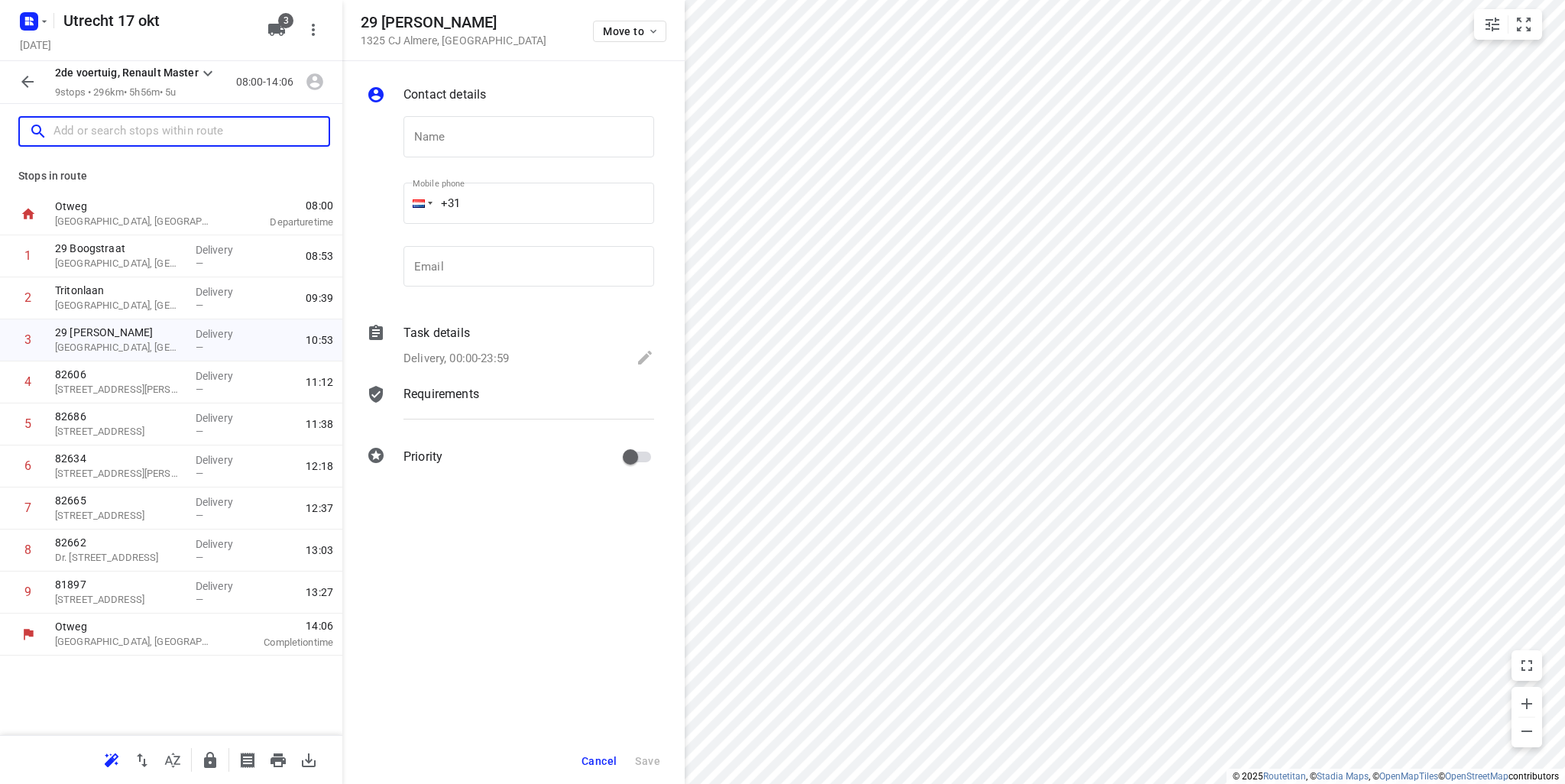
click at [141, 130] on input "text" at bounding box center [191, 131] width 275 height 23
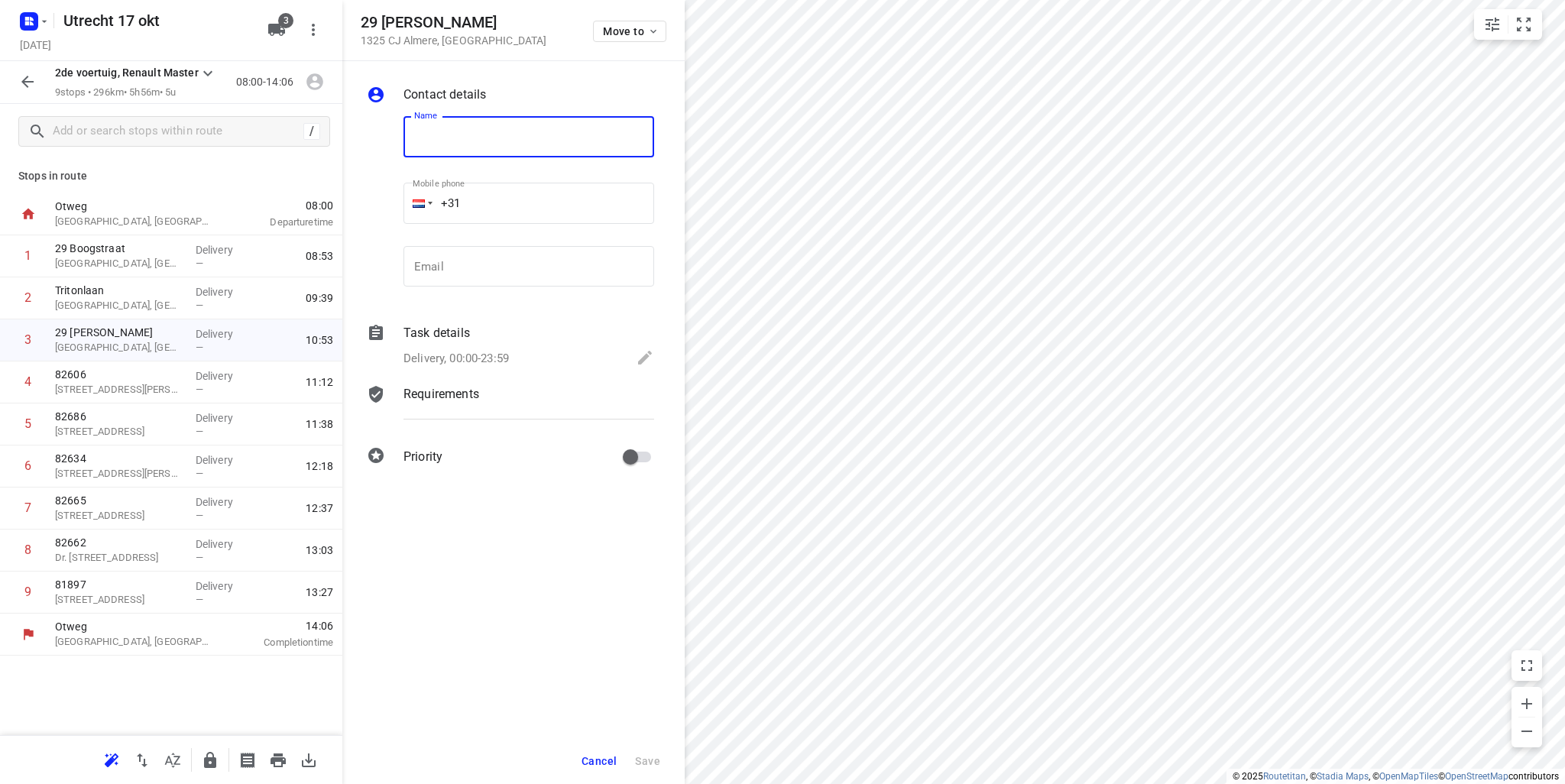
click at [519, 148] on input "text" at bounding box center [529, 137] width 251 height 41
type input "82734"
click at [657, 764] on span "Save" at bounding box center [647, 761] width 25 height 12
